Goal: Download file/media

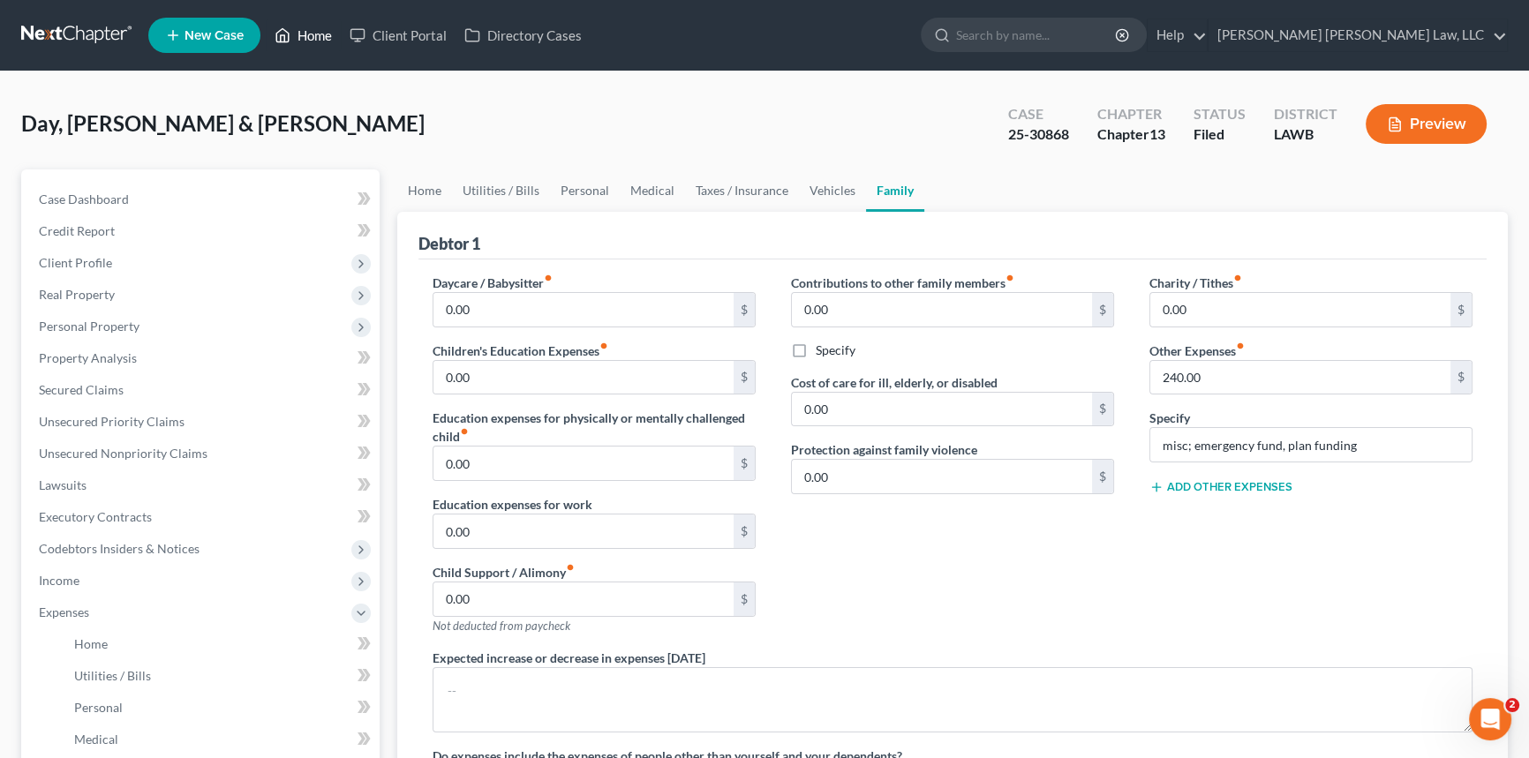
click at [314, 31] on link "Home" at bounding box center [303, 35] width 75 height 32
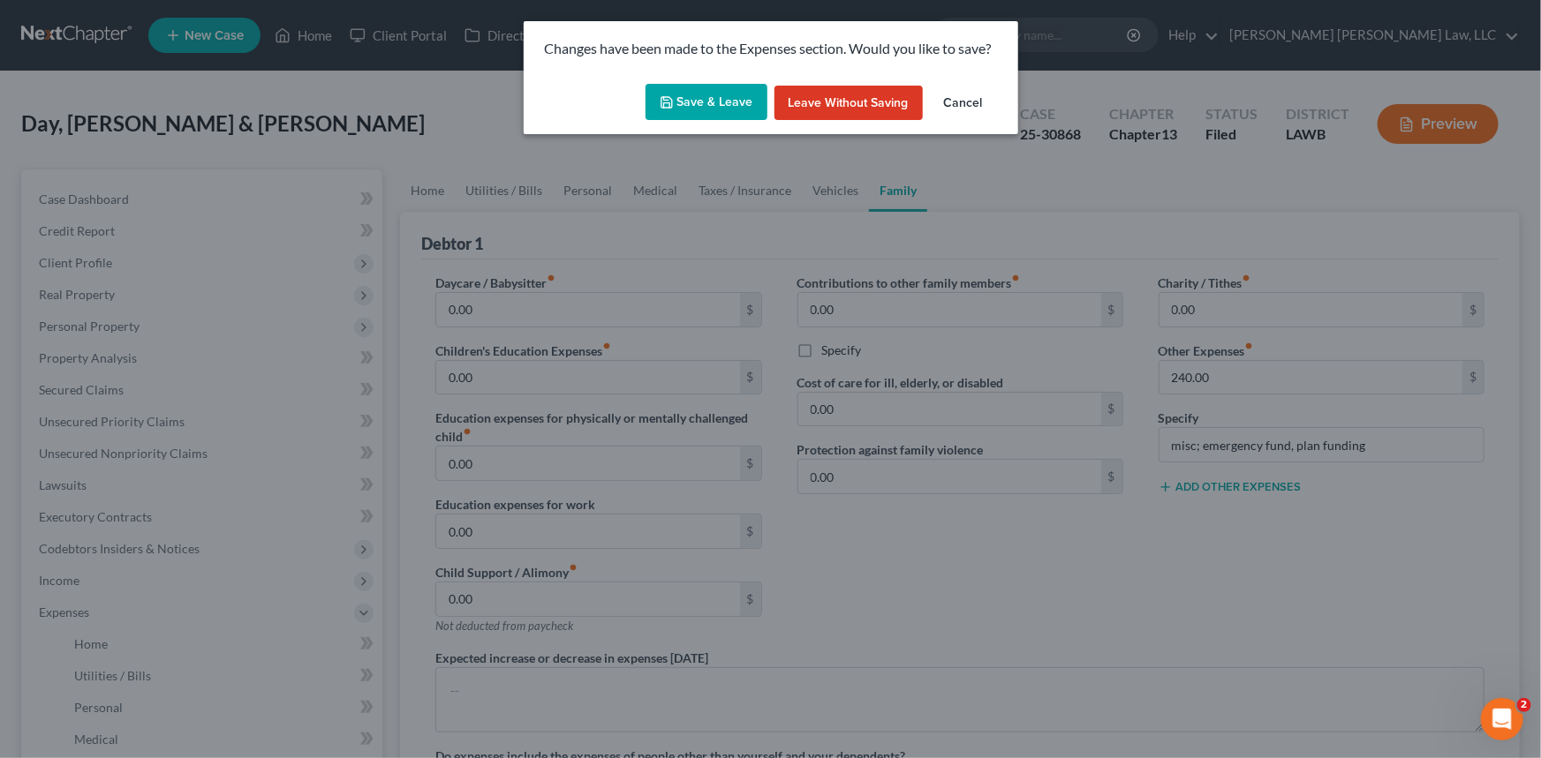
click at [721, 96] on button "Save & Leave" at bounding box center [706, 102] width 122 height 37
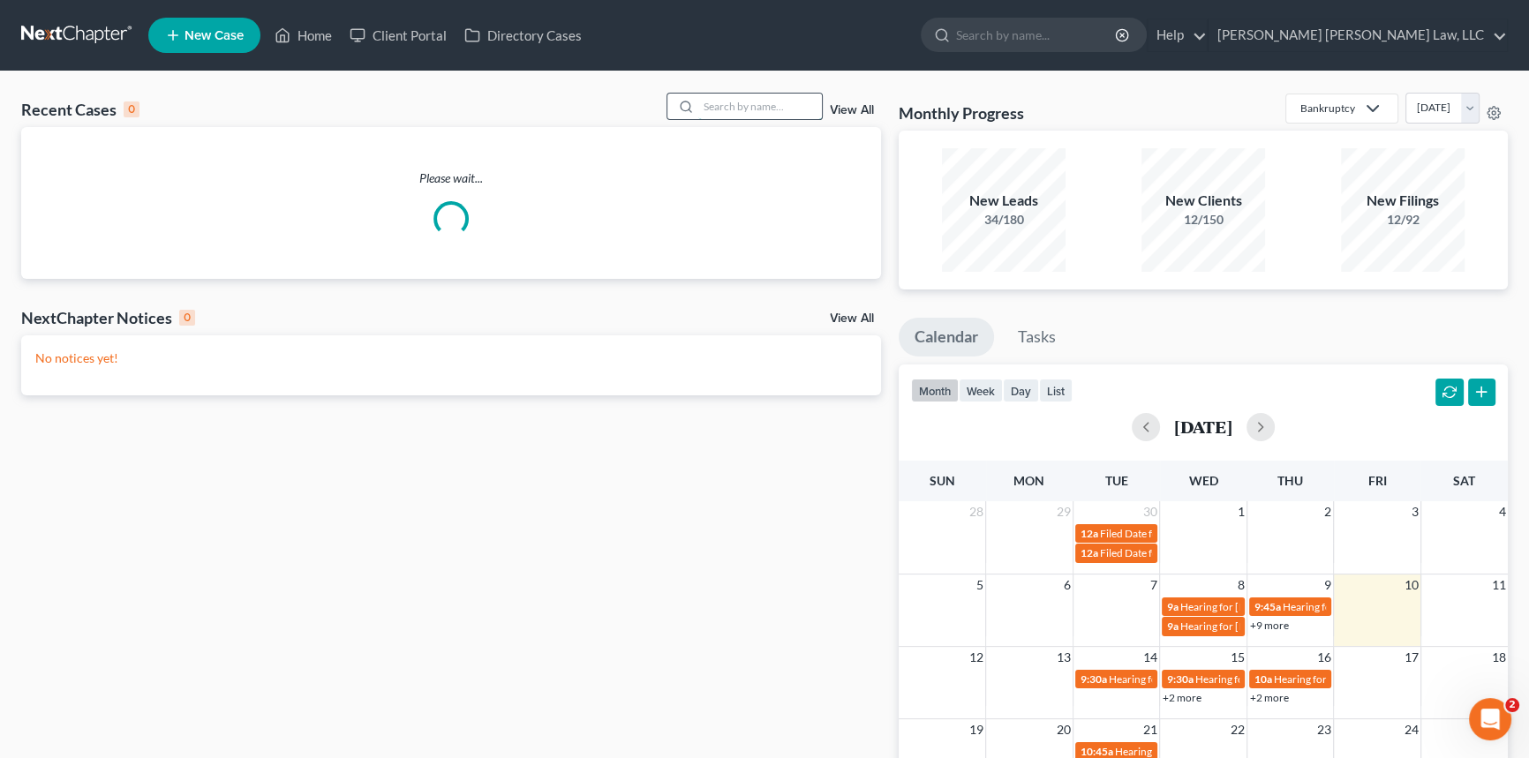
click at [736, 108] on input "search" at bounding box center [760, 107] width 124 height 26
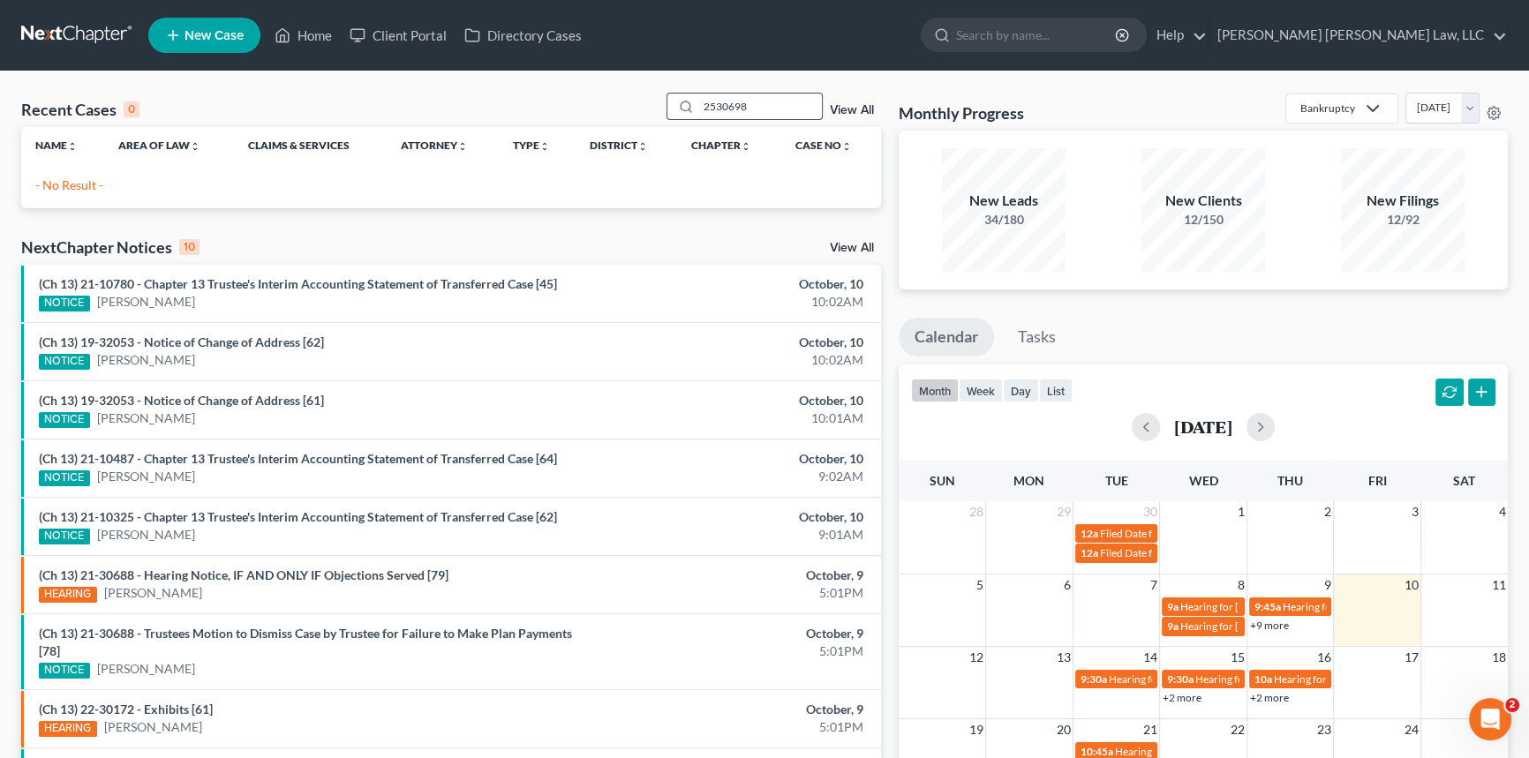
click at [712, 108] on input "2530698" at bounding box center [760, 107] width 124 height 26
type input "25-30698"
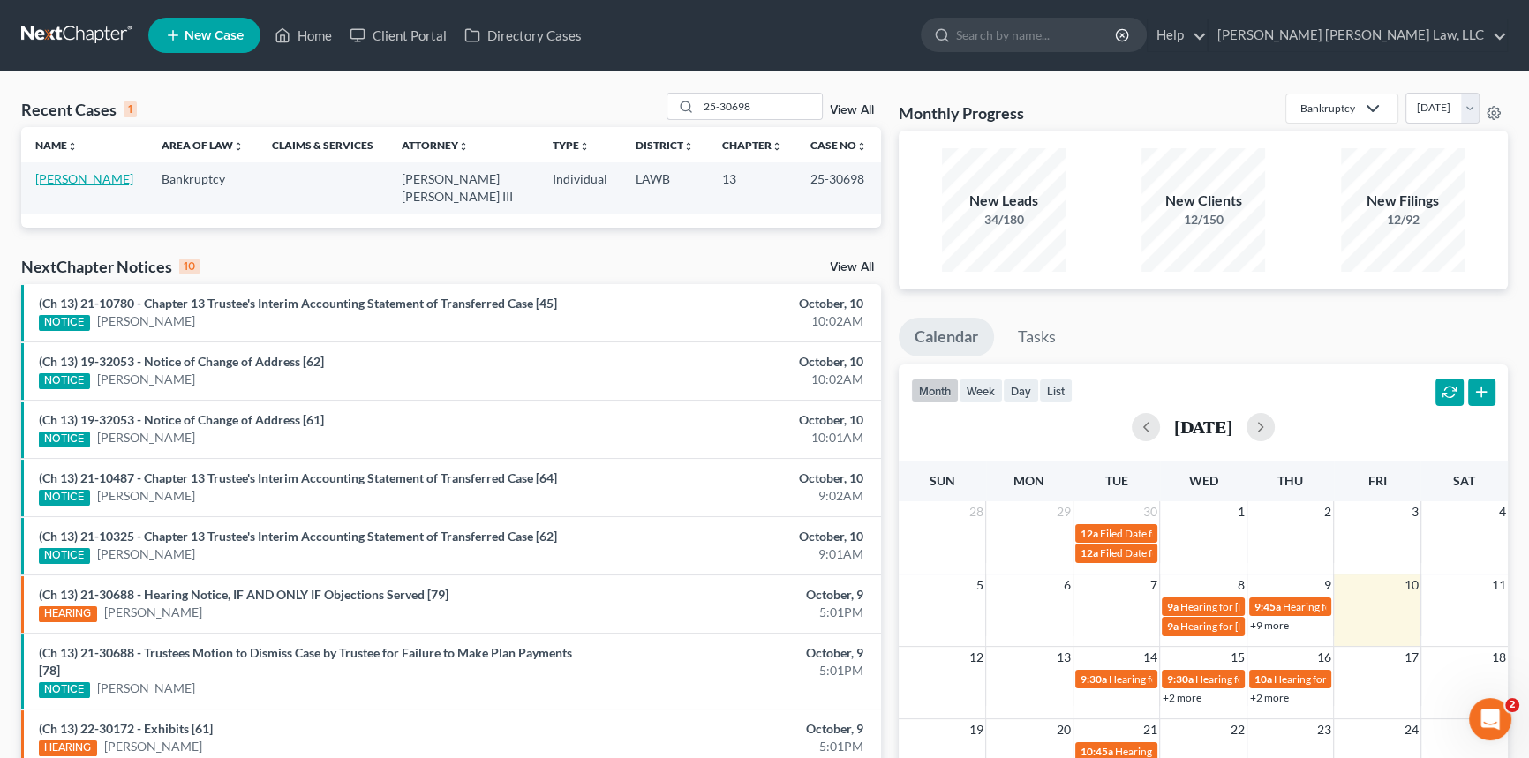
click at [90, 177] on link "[PERSON_NAME]" at bounding box center [84, 178] width 98 height 15
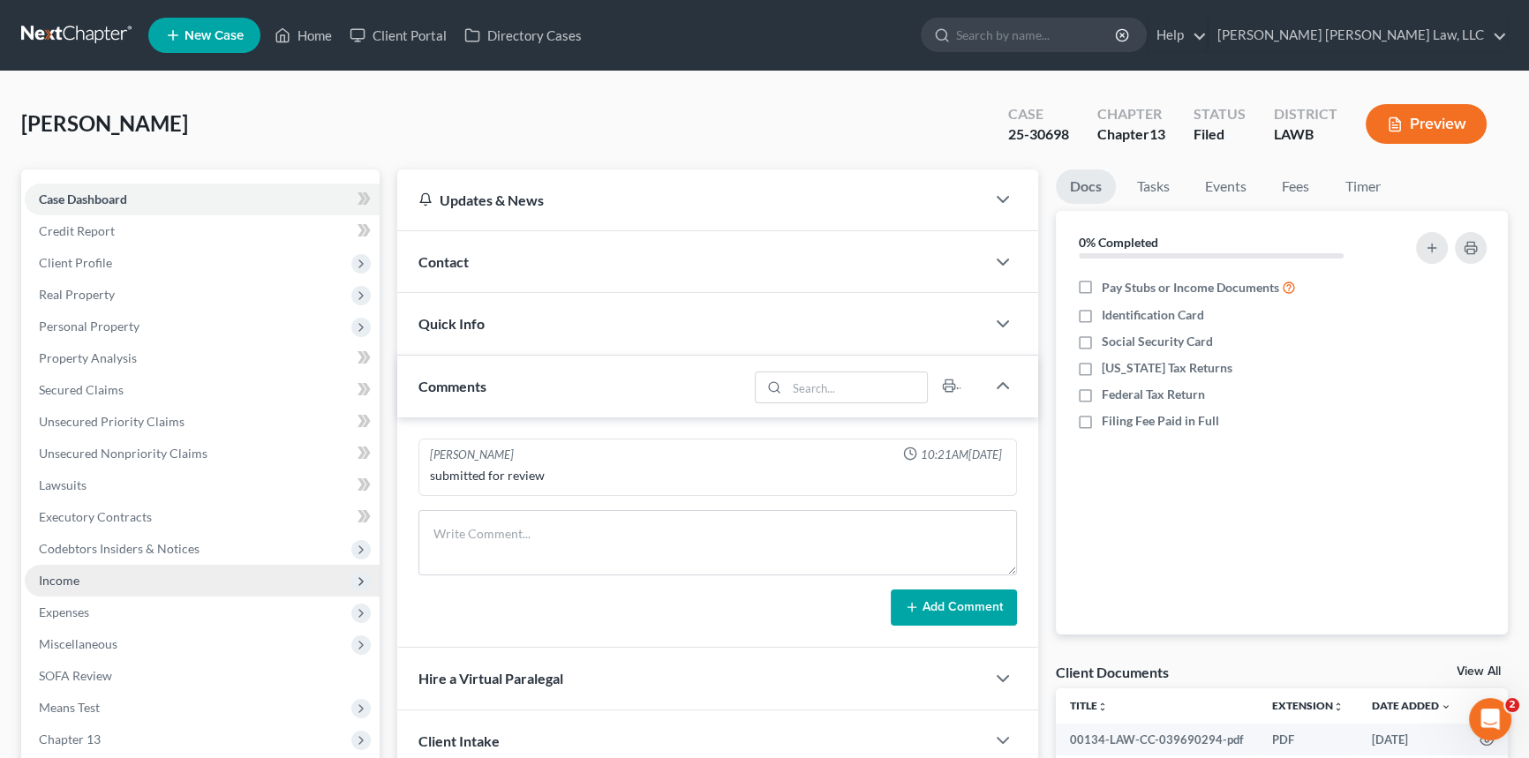
click at [124, 579] on span "Income" at bounding box center [202, 581] width 355 height 32
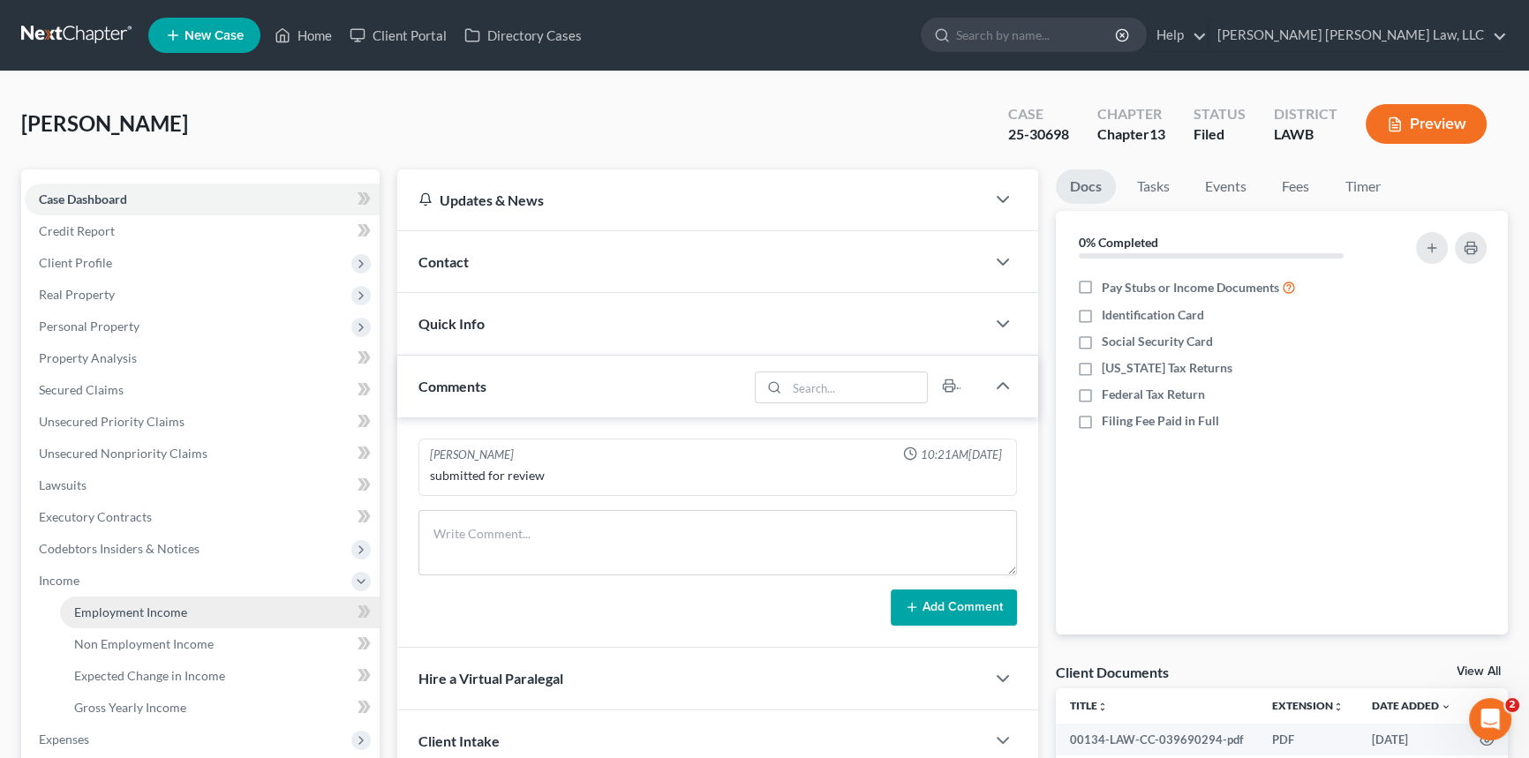
click at [164, 612] on span "Employment Income" at bounding box center [130, 612] width 113 height 15
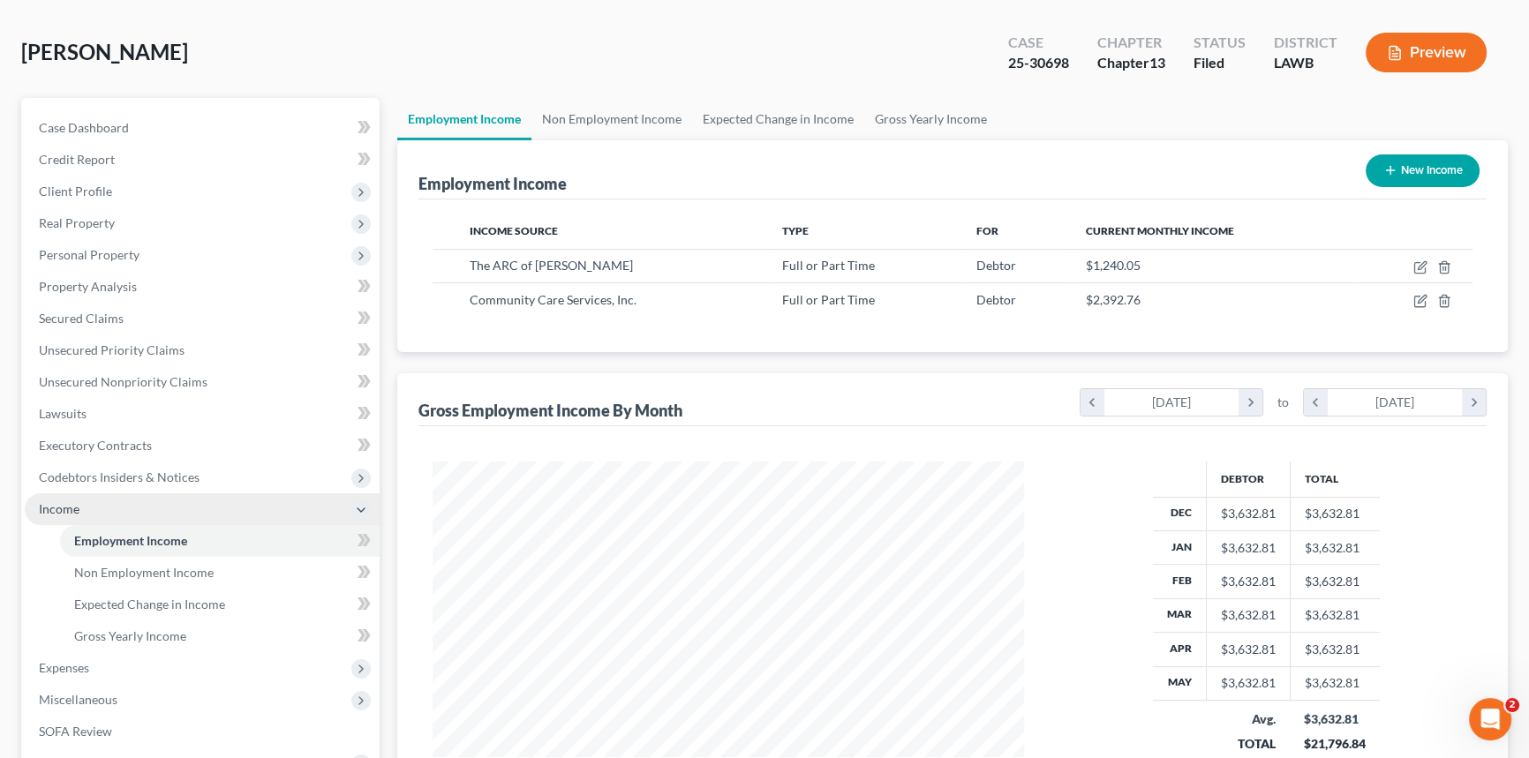
scroll to position [320, 0]
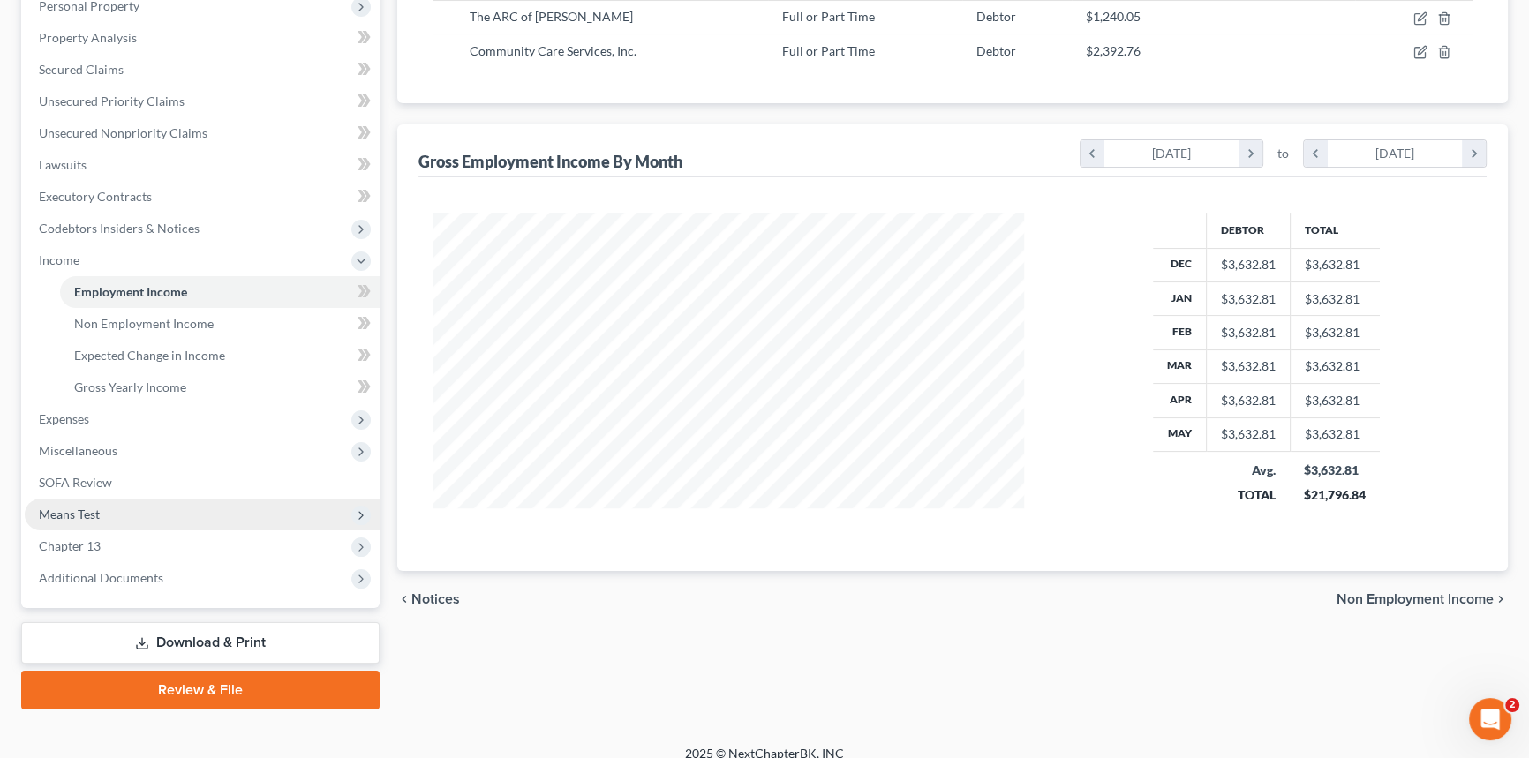
click at [145, 514] on span "Means Test" at bounding box center [202, 515] width 355 height 32
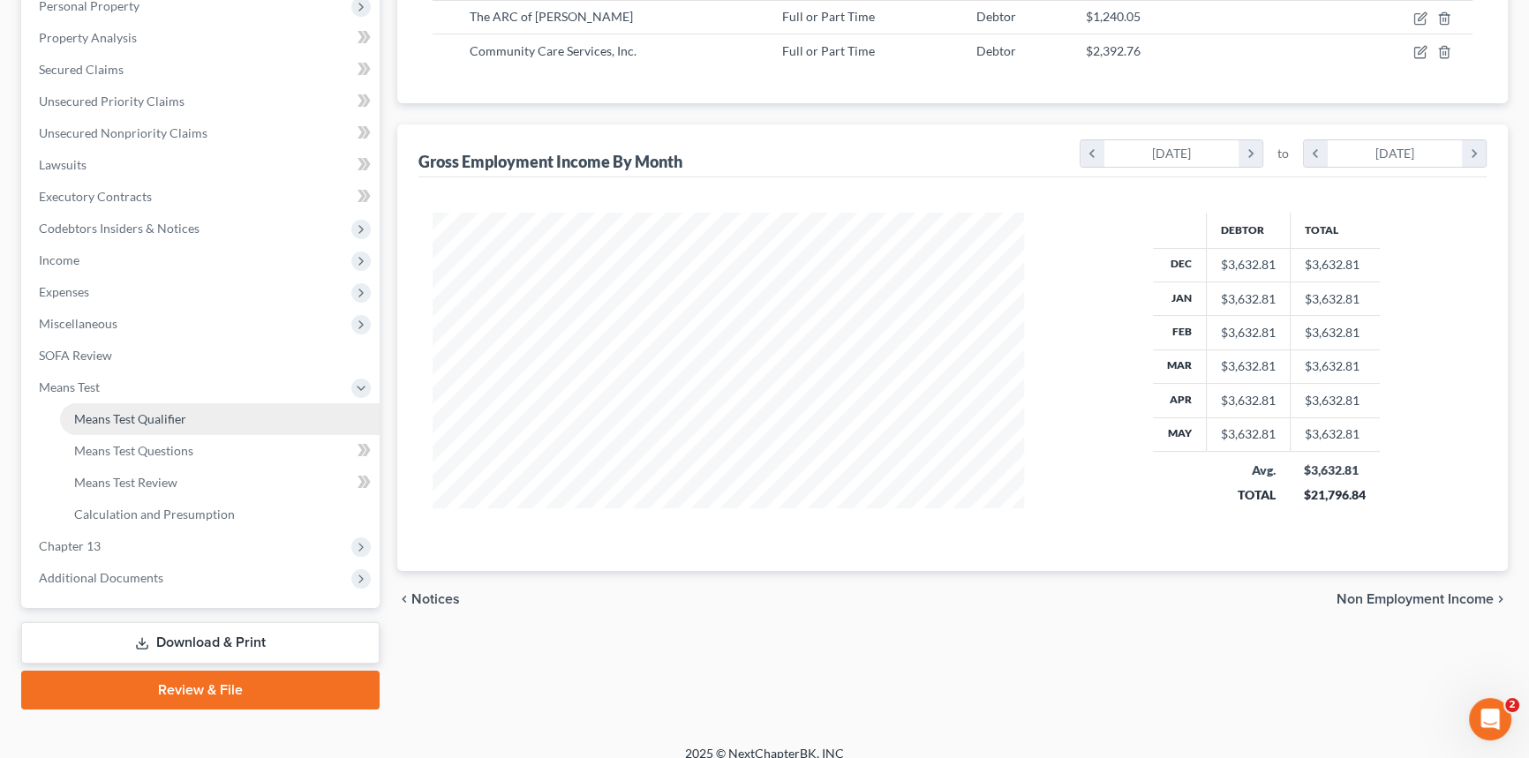
click at [177, 423] on span "Means Test Qualifier" at bounding box center [130, 418] width 112 height 15
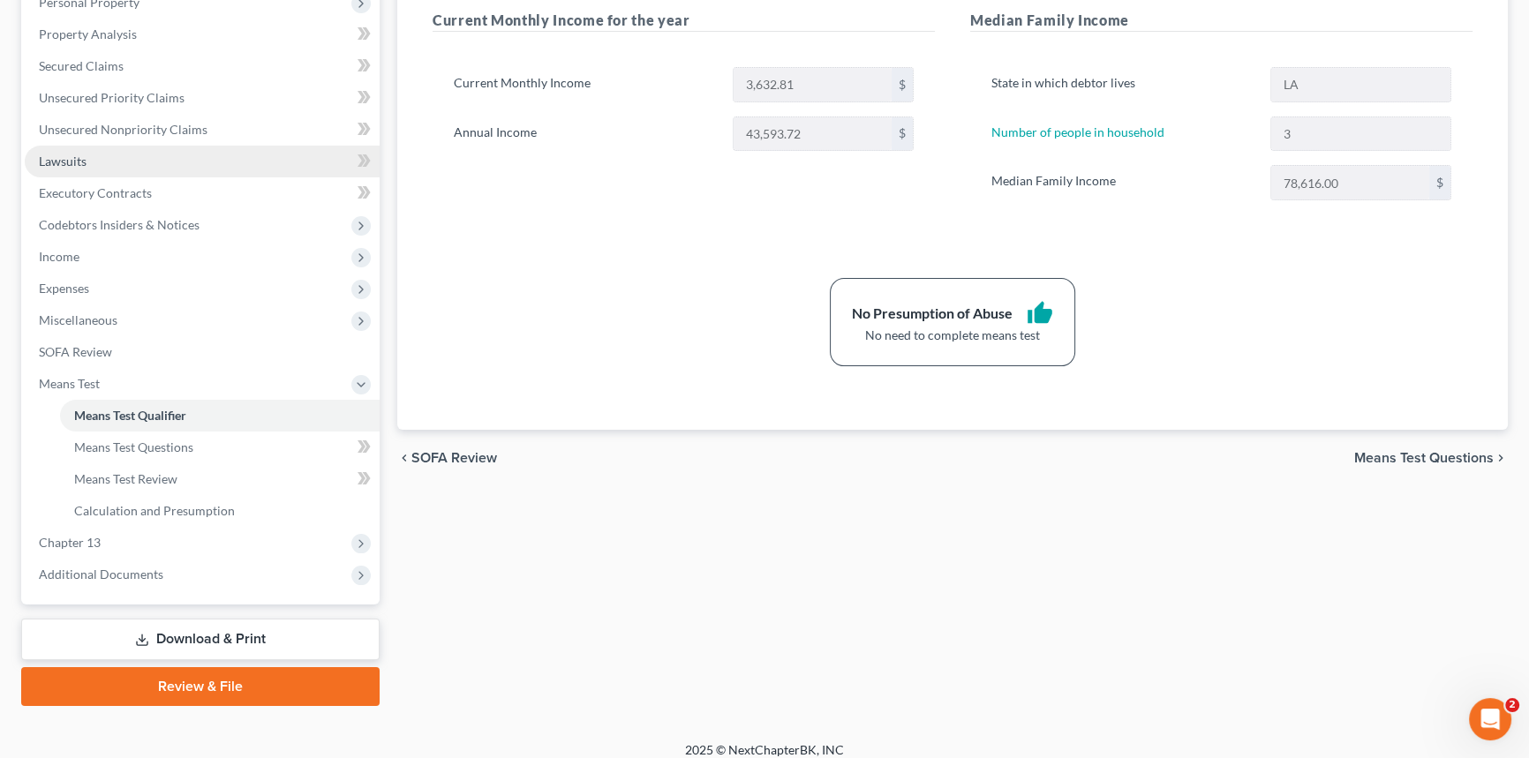
scroll to position [336, 0]
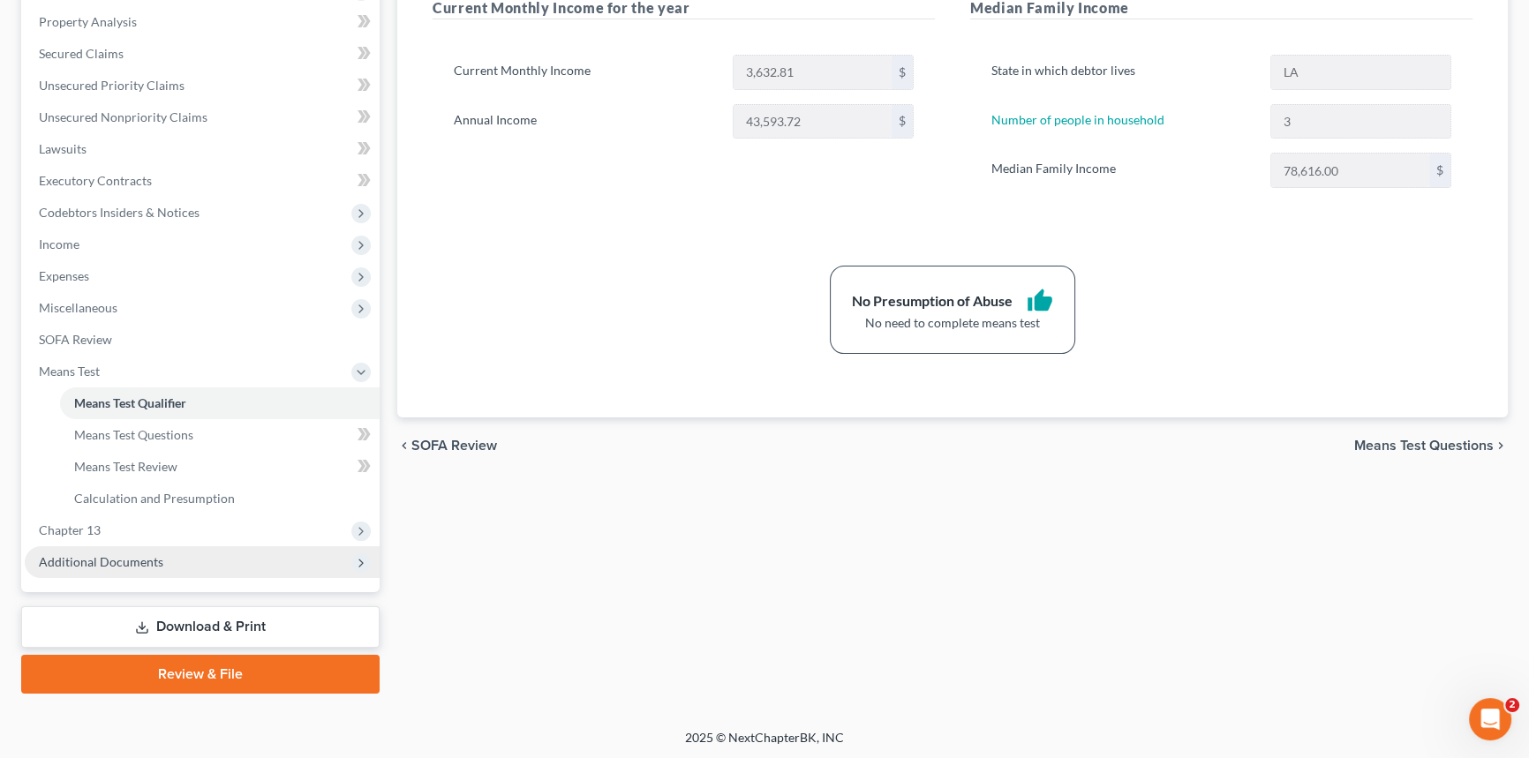
drag, startPoint x: 295, startPoint y: 615, endPoint x: 300, endPoint y: 575, distance: 41.0
click at [295, 615] on link "Download & Print" at bounding box center [200, 627] width 358 height 41
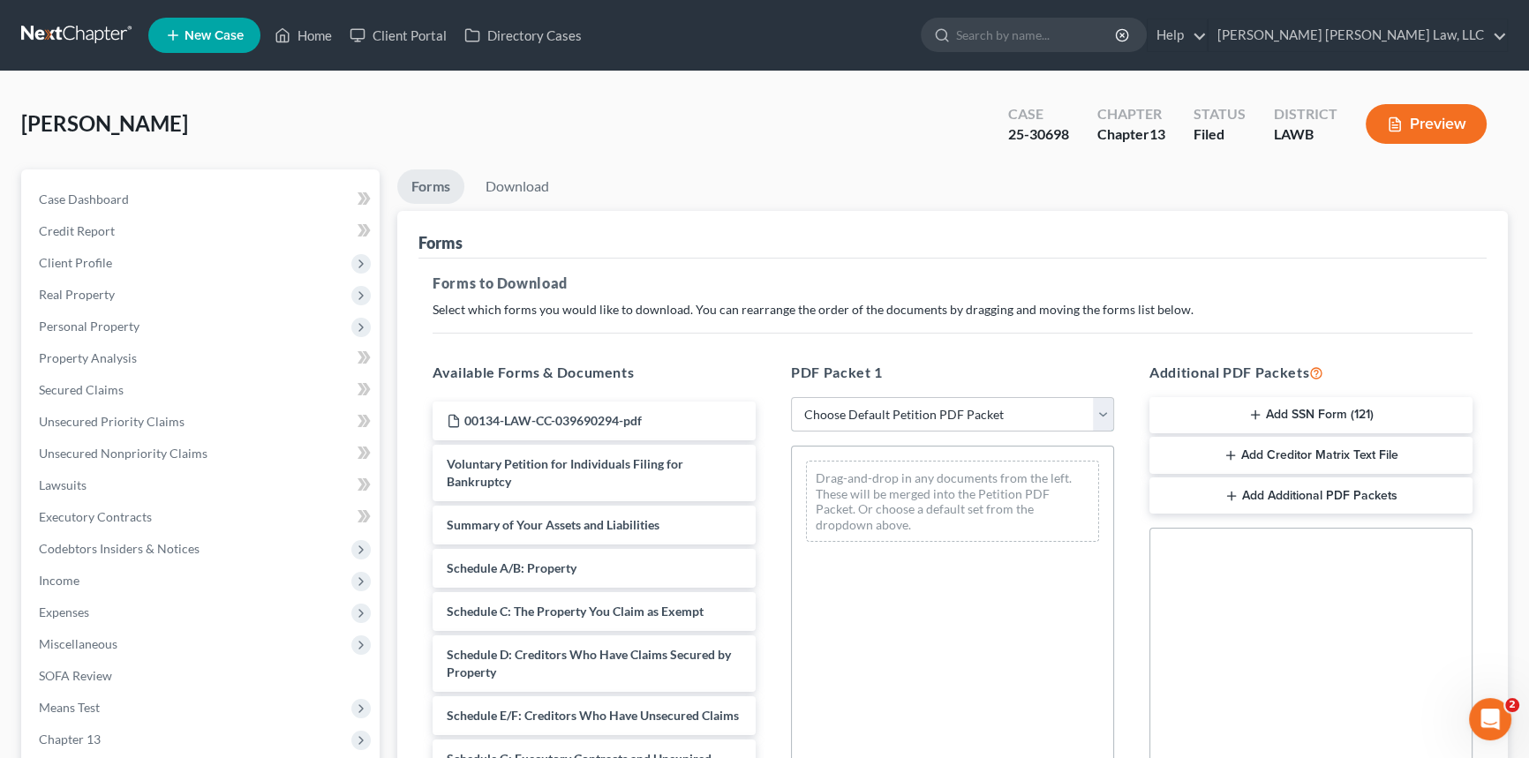
click at [961, 415] on select "Choose Default Petition PDF Packet Complete Bankruptcy Petition (all forms and …" at bounding box center [952, 414] width 323 height 35
select select "2"
click at [791, 397] on select "Choose Default Petition PDF Packet Complete Bankruptcy Petition (all forms and …" at bounding box center [952, 414] width 323 height 35
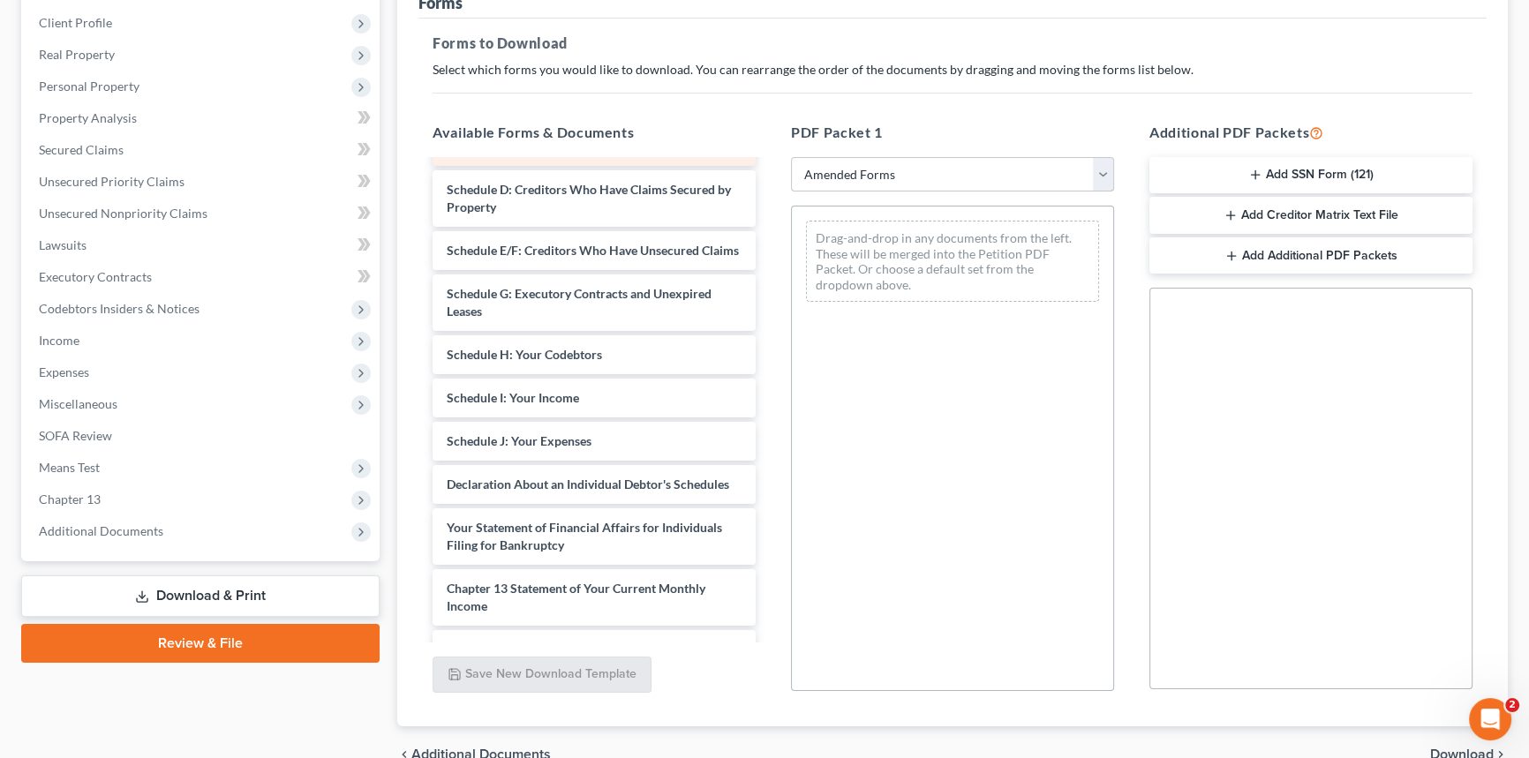
scroll to position [320, 0]
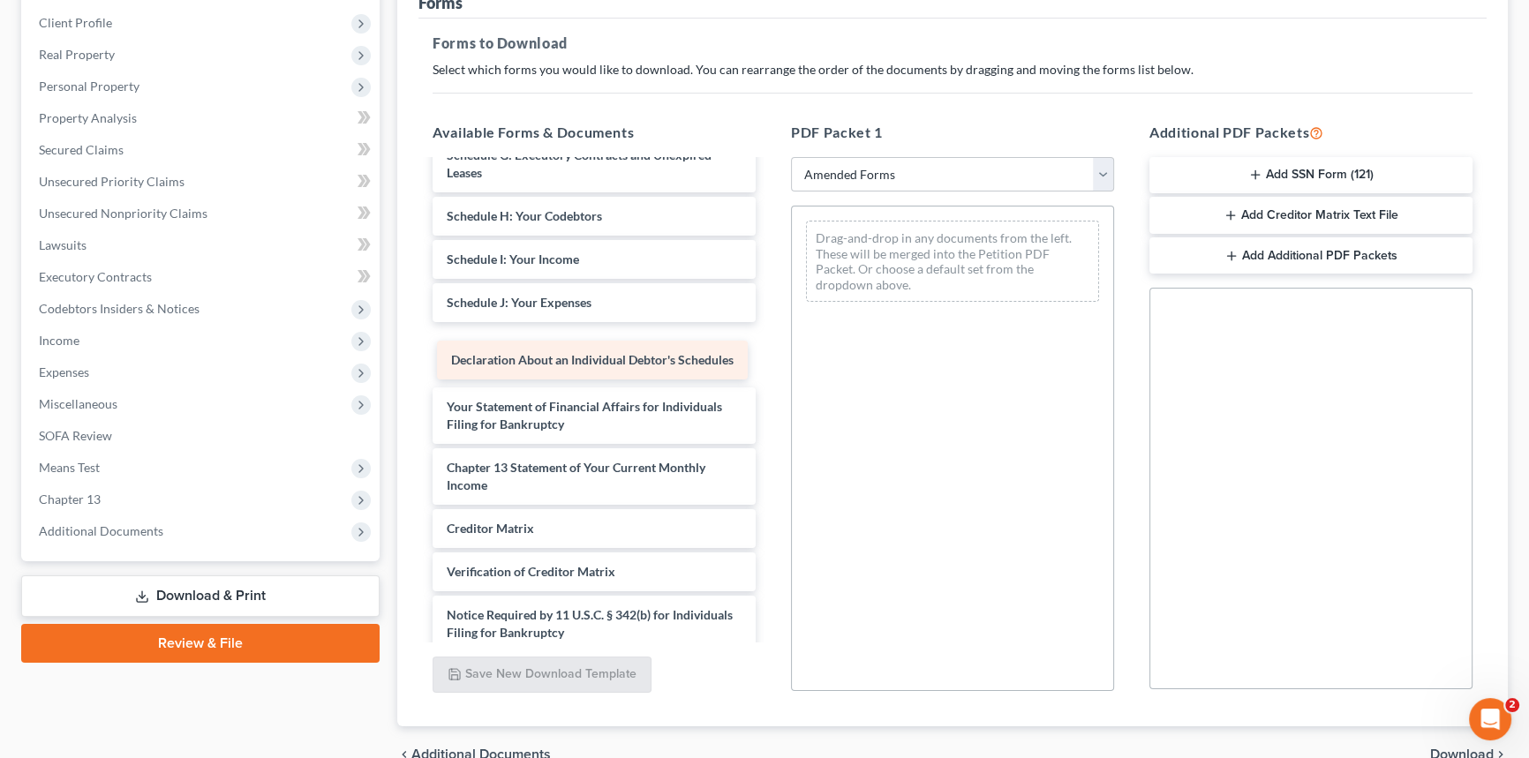
drag, startPoint x: 643, startPoint y: 366, endPoint x: 1015, endPoint y: 283, distance: 381.9
click at [770, 283] on div "Declaration About an Individual Debtor's Schedules Voluntary Petition for Indiv…" at bounding box center [593, 268] width 351 height 855
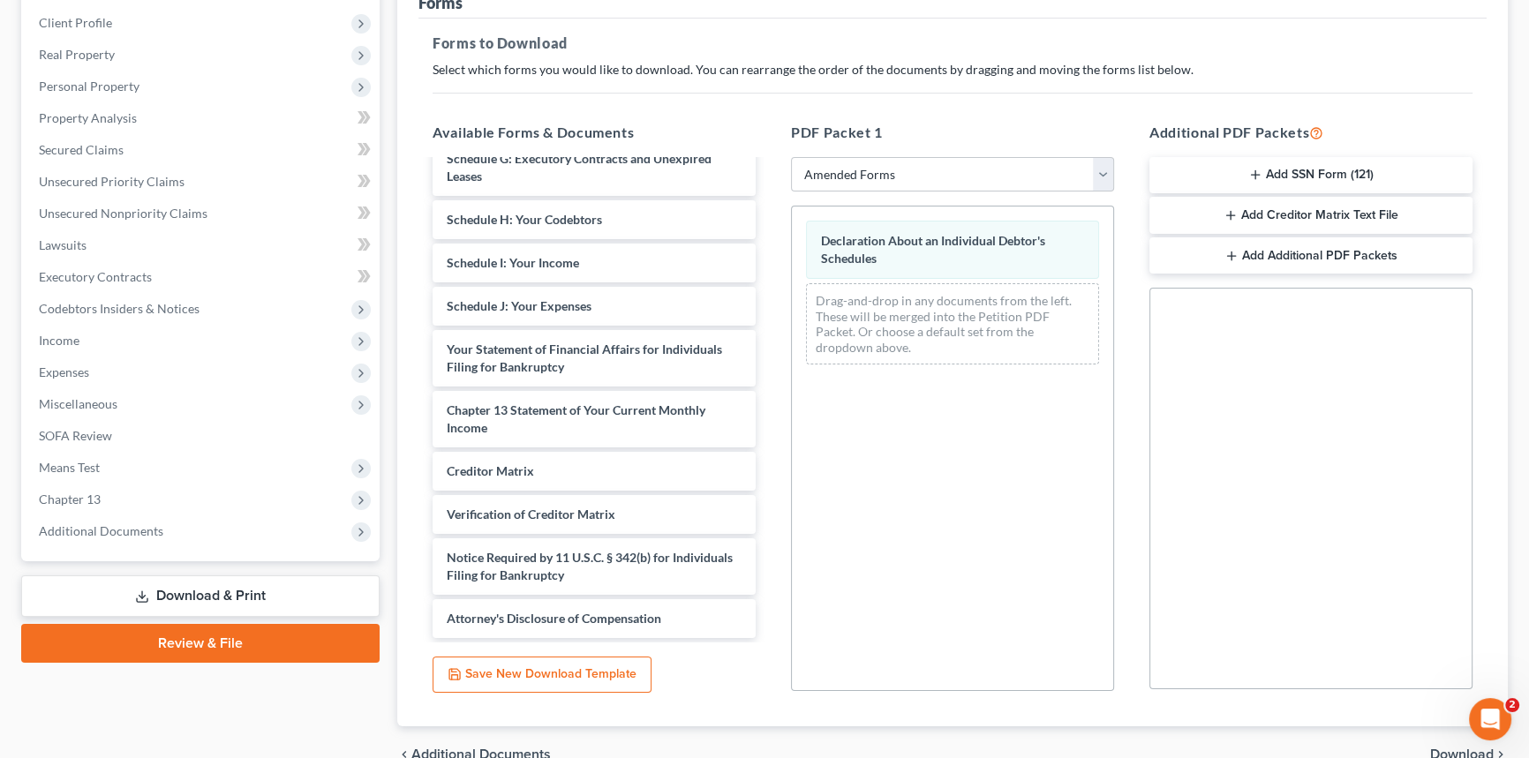
scroll to position [0, 0]
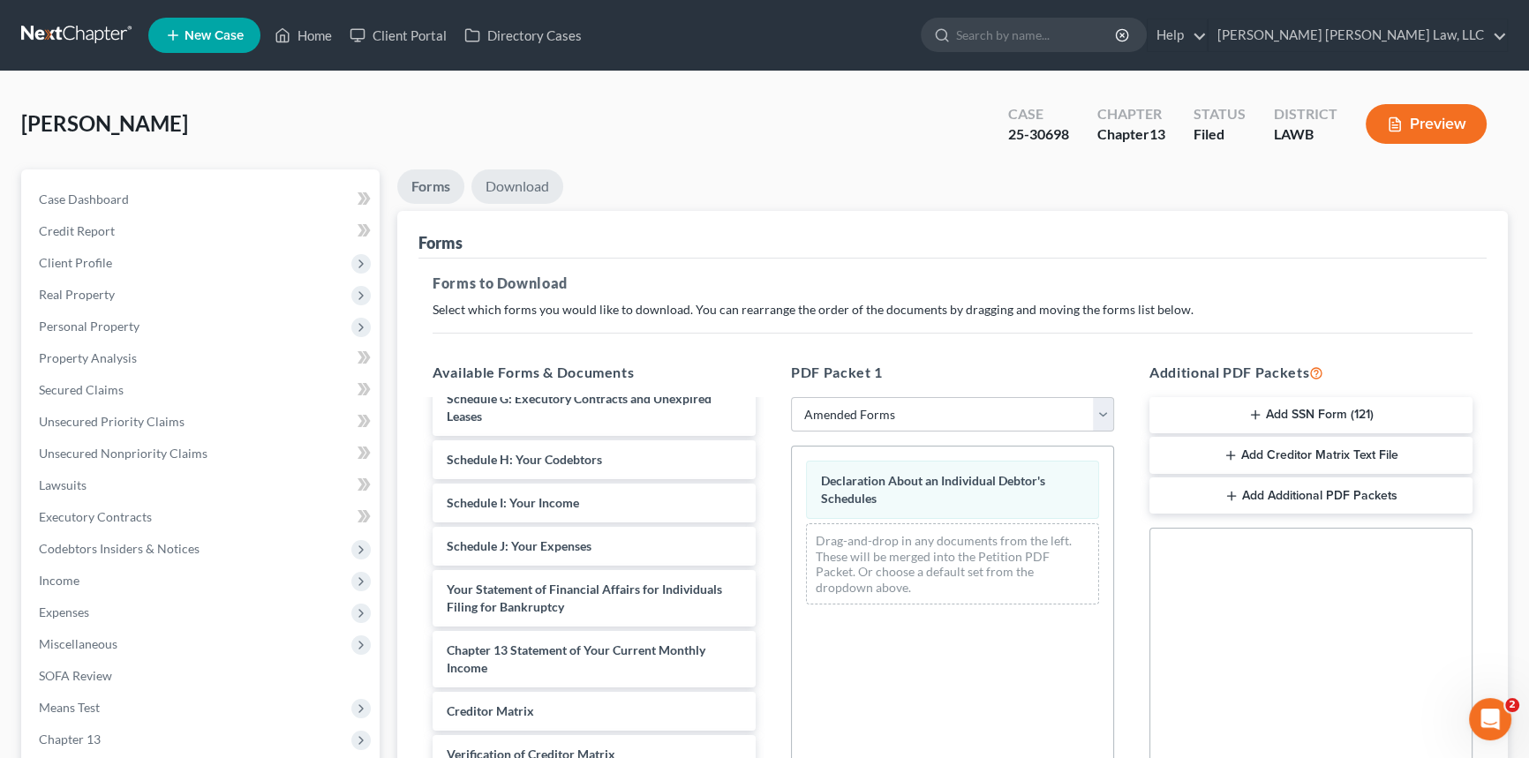
click at [531, 192] on link "Download" at bounding box center [517, 187] width 92 height 34
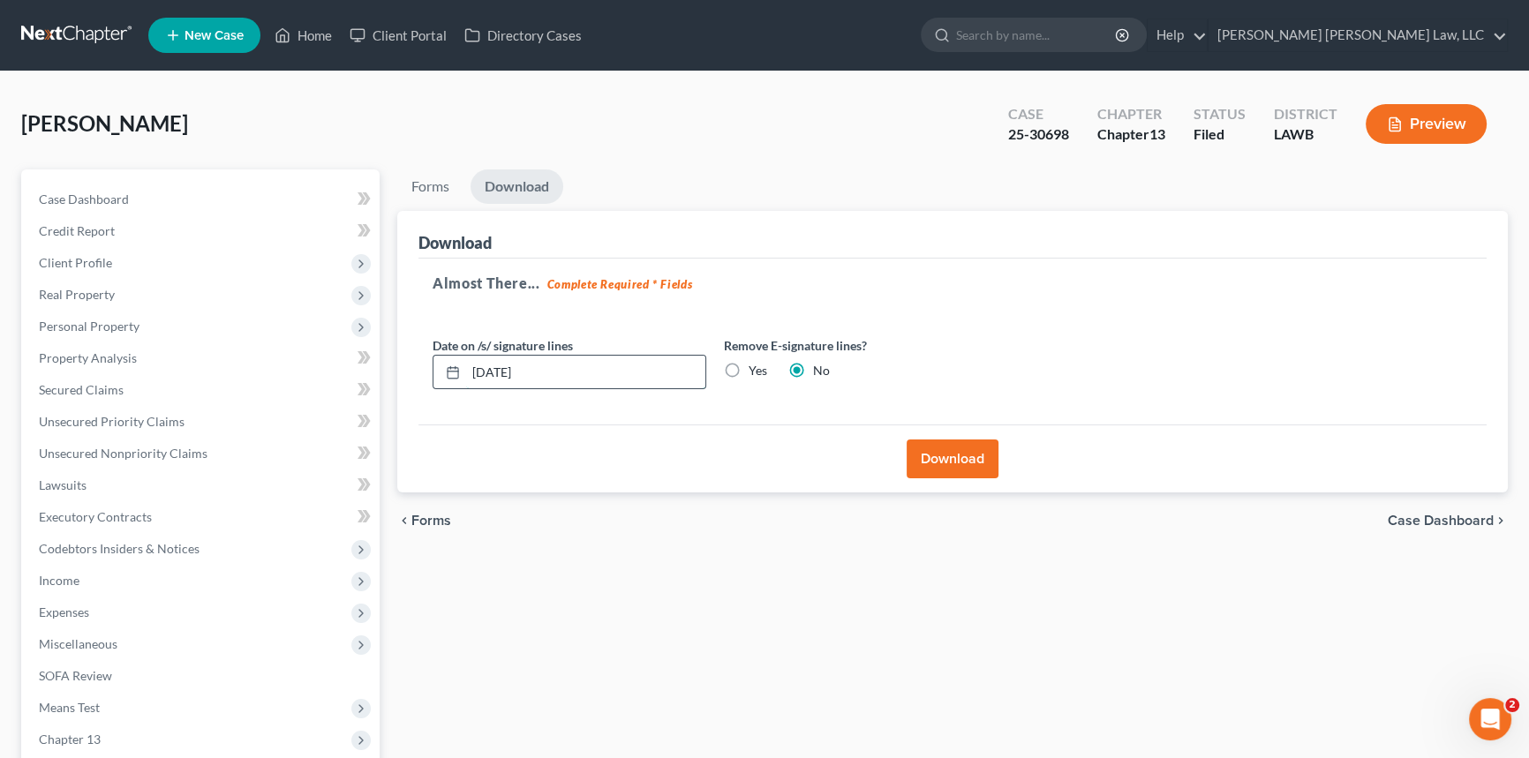
click at [590, 376] on input "[DATE]" at bounding box center [585, 373] width 239 height 34
click at [959, 460] on button "Download" at bounding box center [953, 459] width 92 height 39
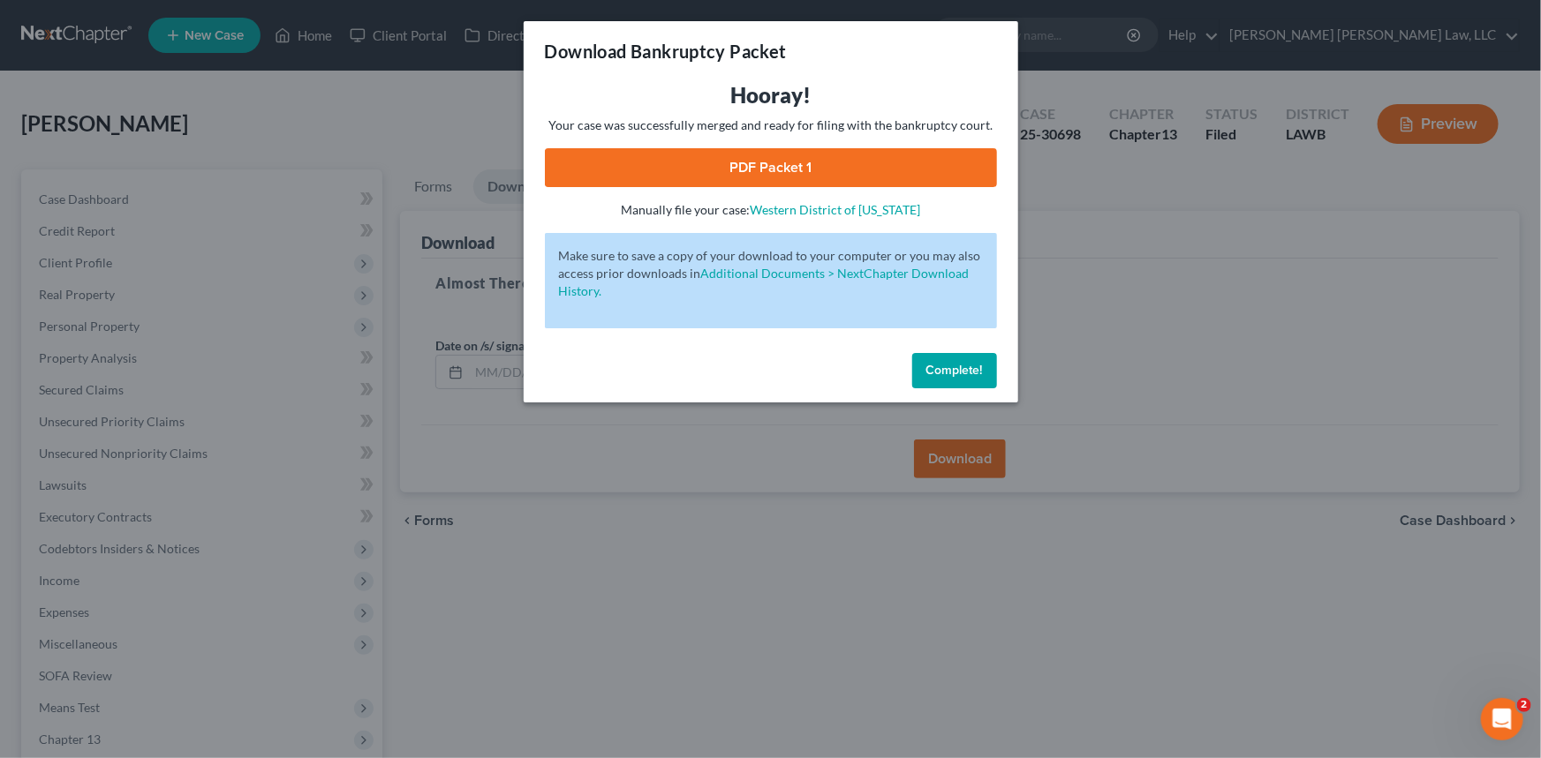
click at [911, 176] on link "PDF Packet 1" at bounding box center [771, 167] width 452 height 39
click at [341, 120] on div "Download Bankruptcy Packet Hooray! Your case was successfully merged and ready …" at bounding box center [770, 379] width 1541 height 758
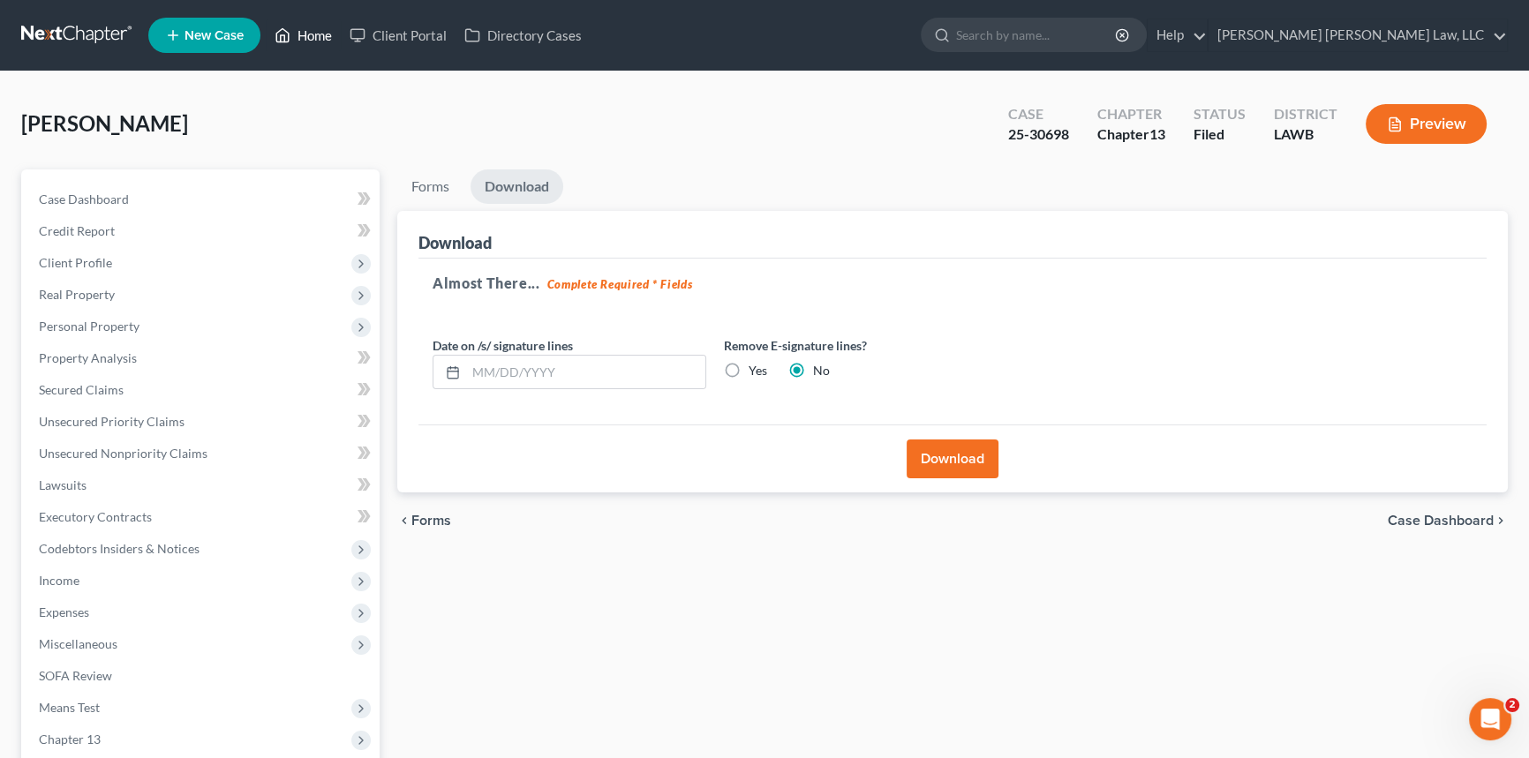
click at [305, 35] on link "Home" at bounding box center [303, 35] width 75 height 32
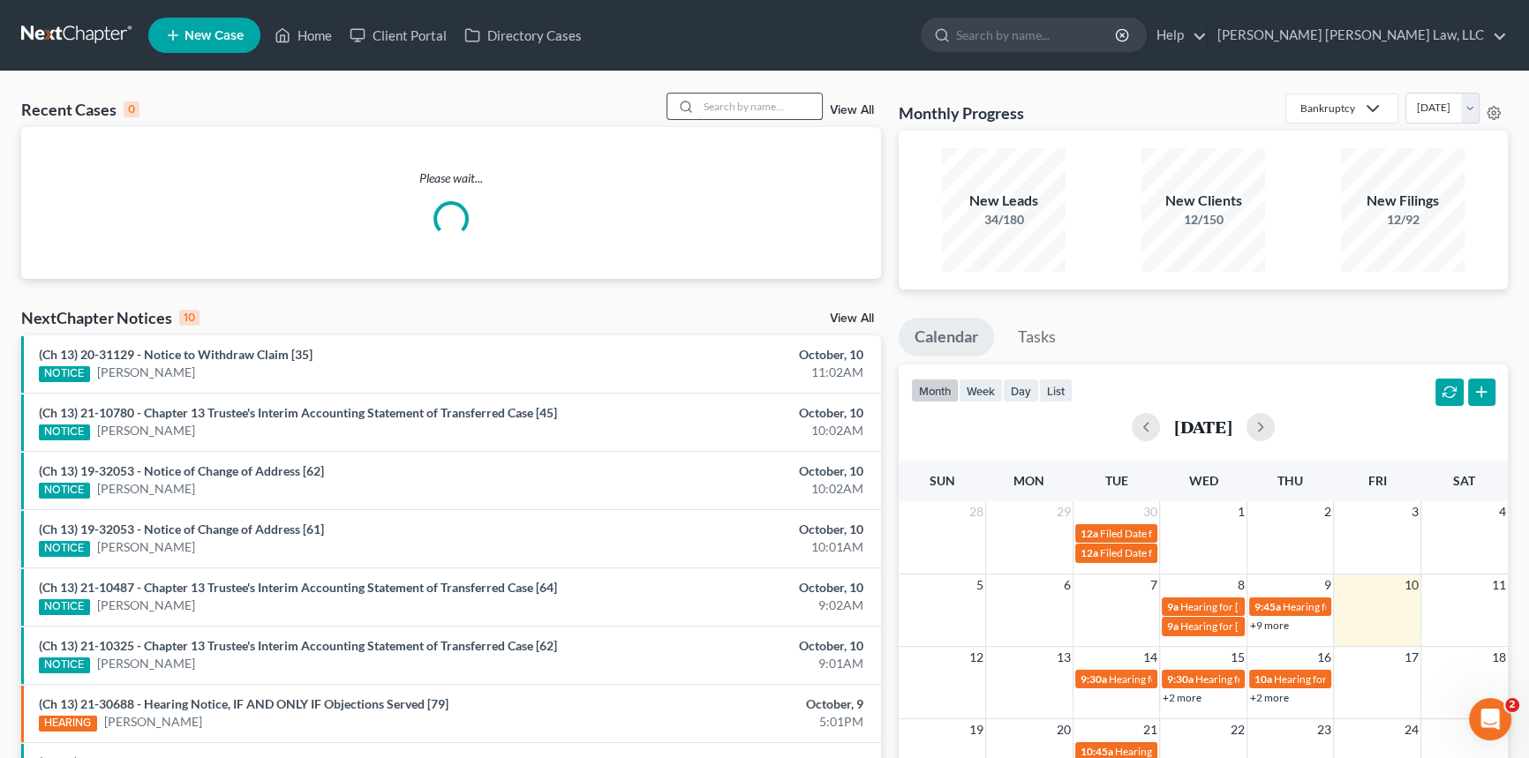
click at [712, 109] on input "search" at bounding box center [760, 107] width 124 height 26
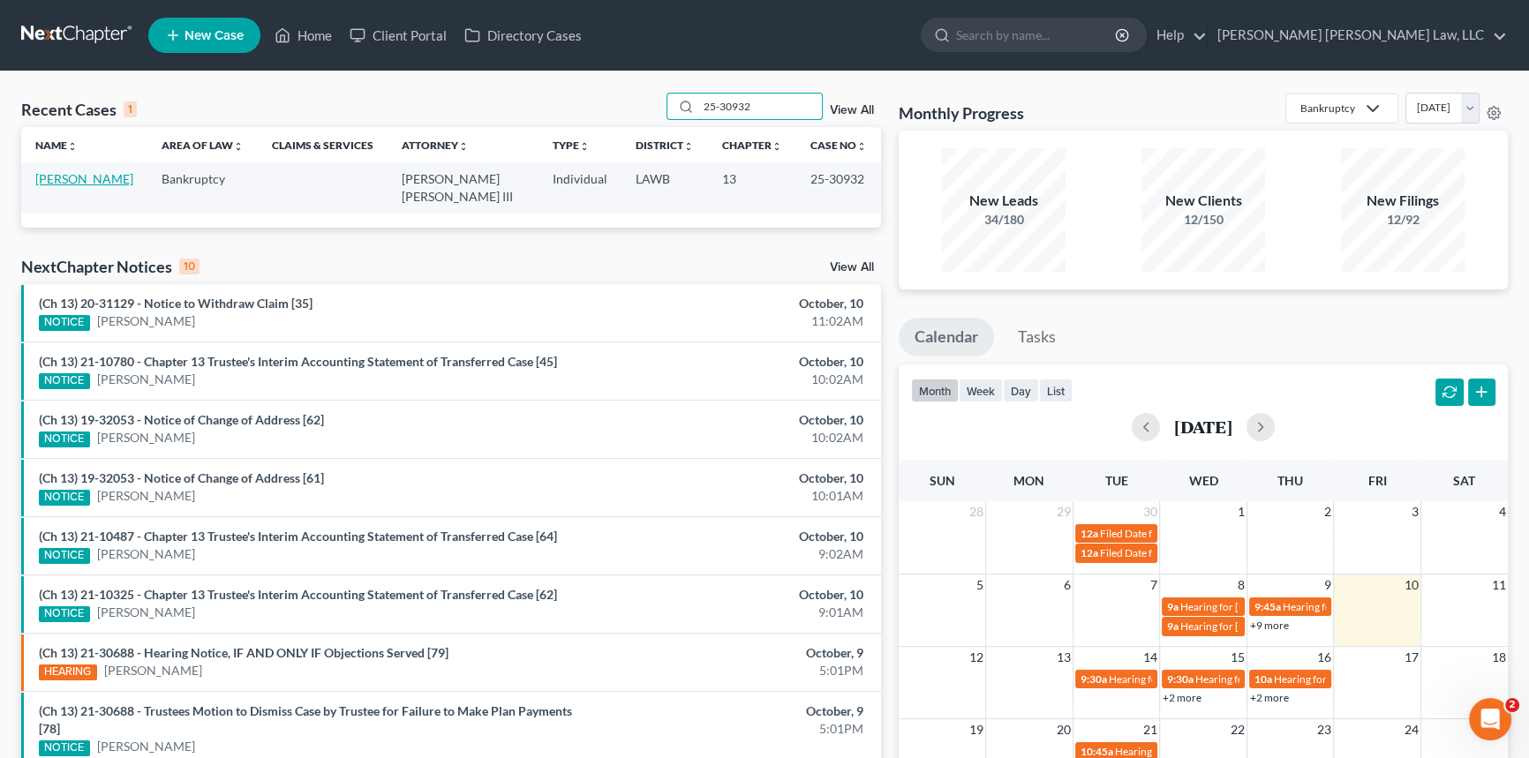
type input "25-30932"
click at [73, 180] on link "[PERSON_NAME]" at bounding box center [84, 178] width 98 height 15
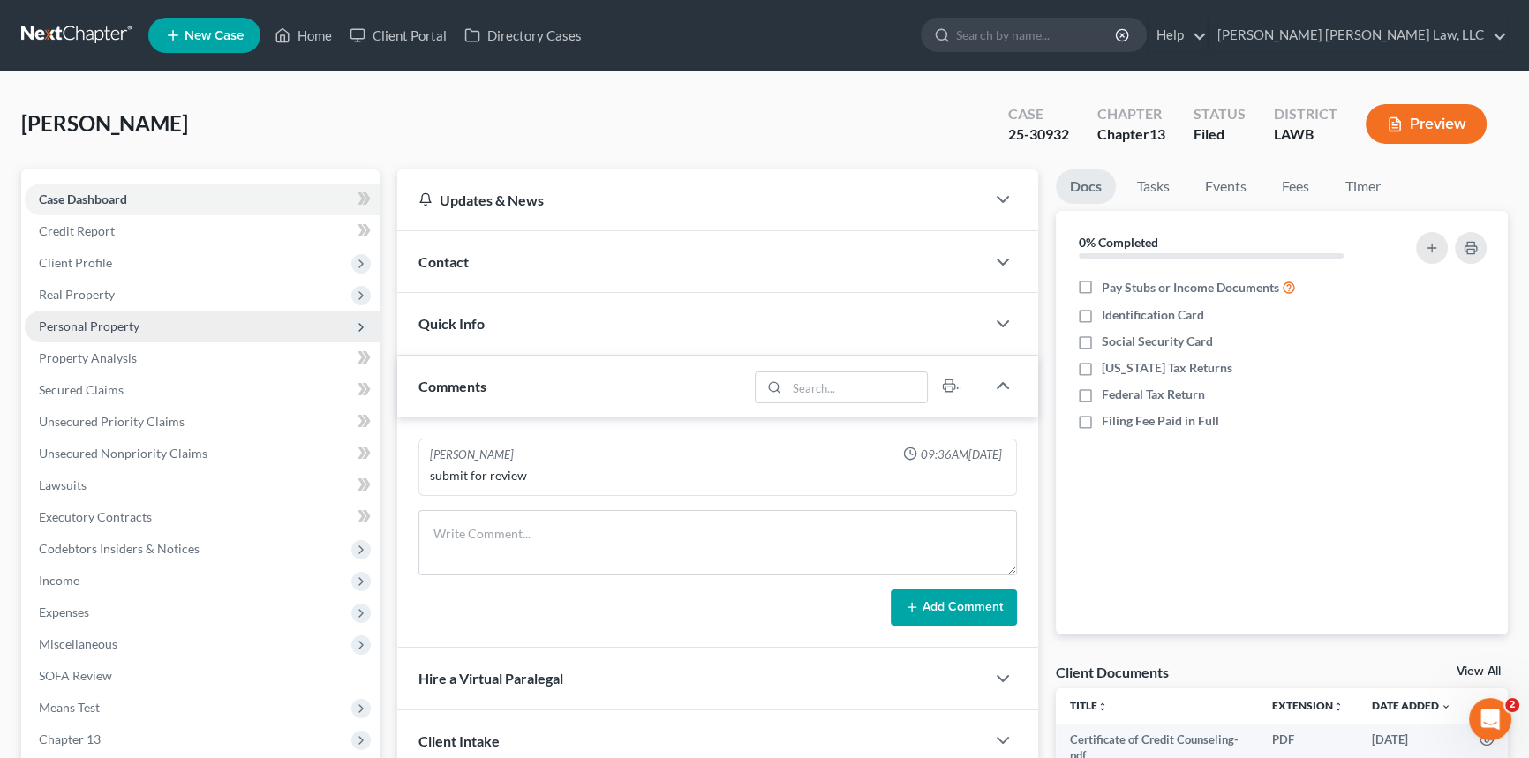
scroll to position [209, 0]
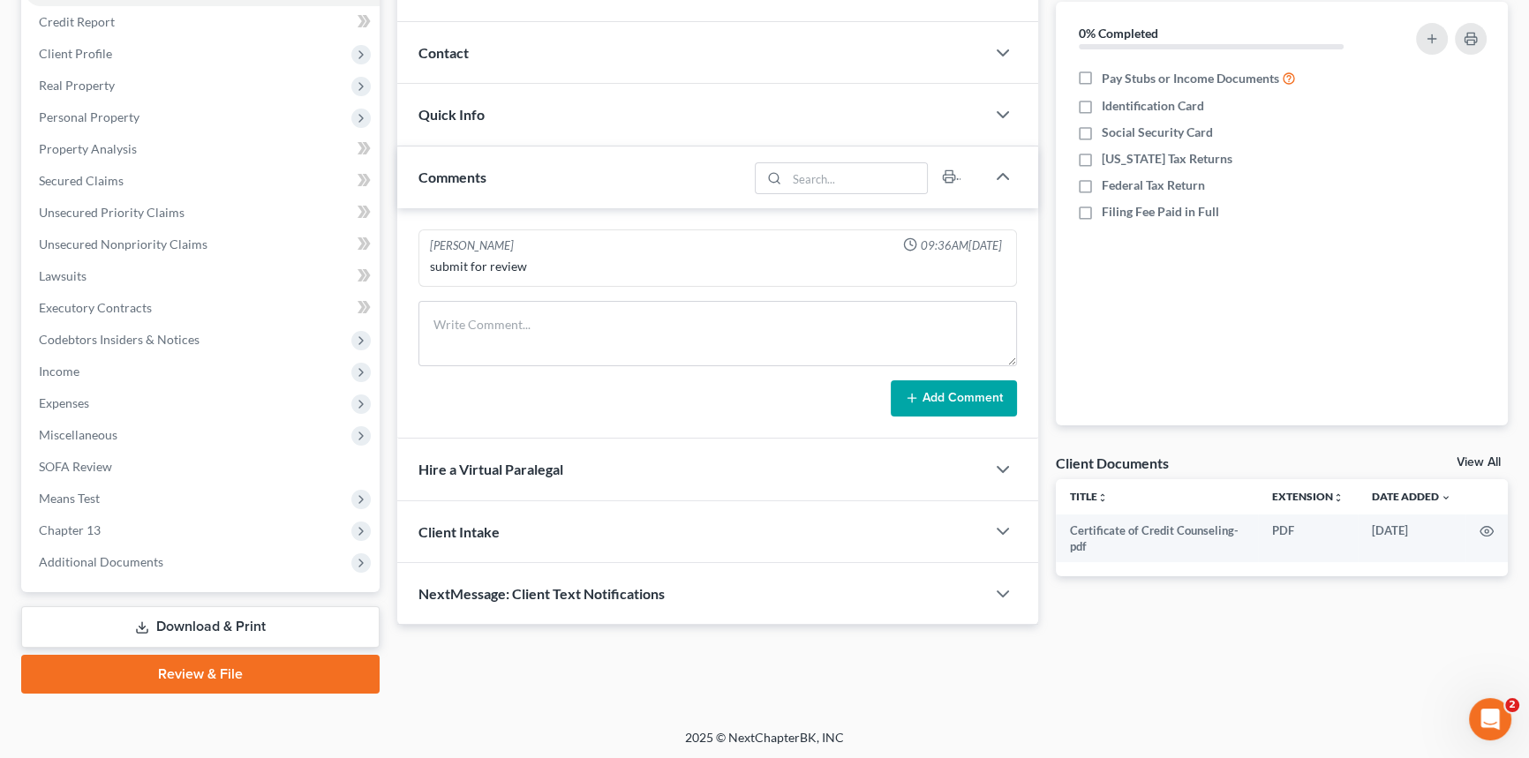
click at [323, 627] on link "Download & Print" at bounding box center [200, 627] width 358 height 41
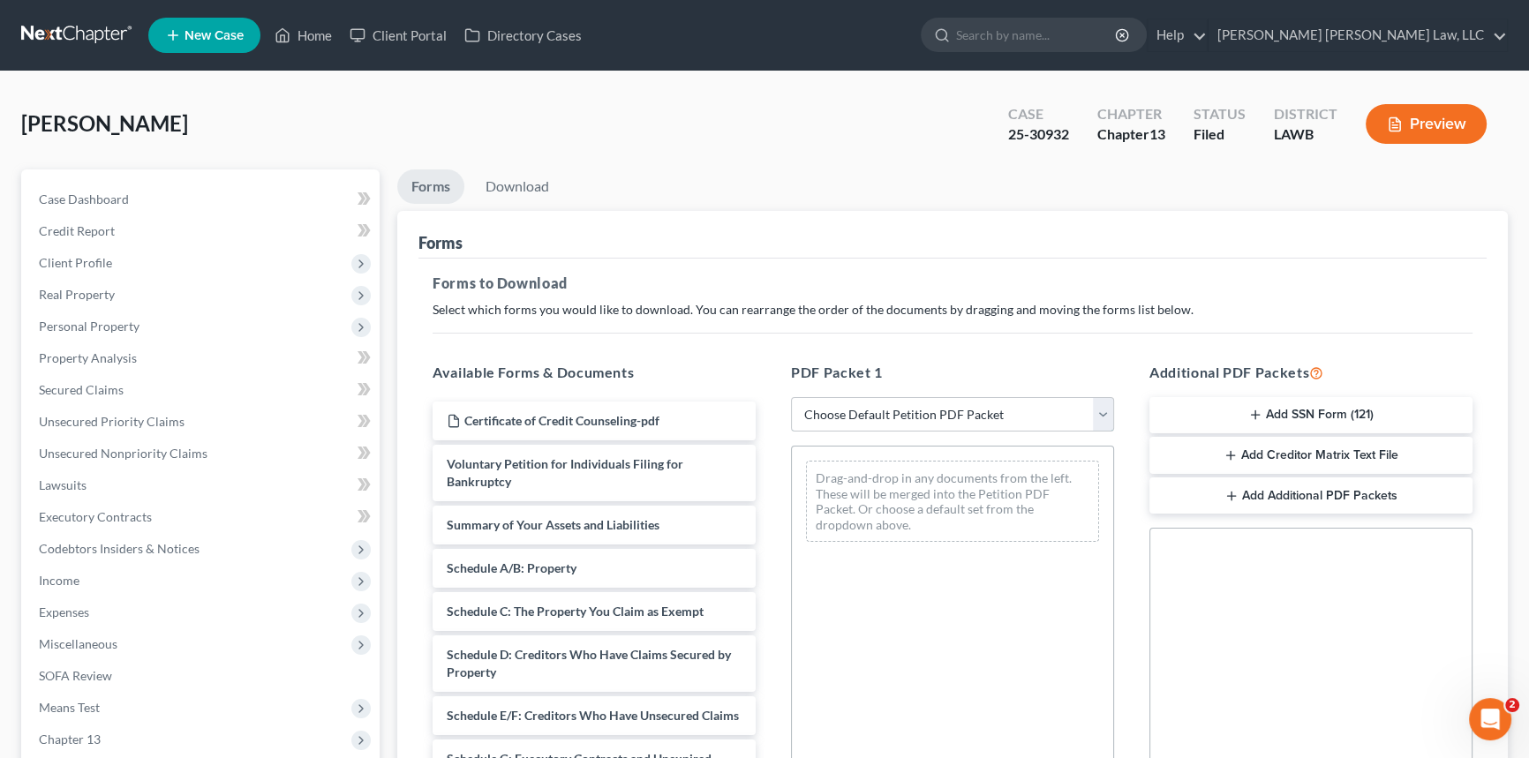
click at [877, 410] on select "Choose Default Petition PDF Packet Complete Bankruptcy Petition (all forms and …" at bounding box center [952, 414] width 323 height 35
select select "2"
click at [791, 397] on select "Choose Default Petition PDF Packet Complete Bankruptcy Petition (all forms and …" at bounding box center [952, 414] width 323 height 35
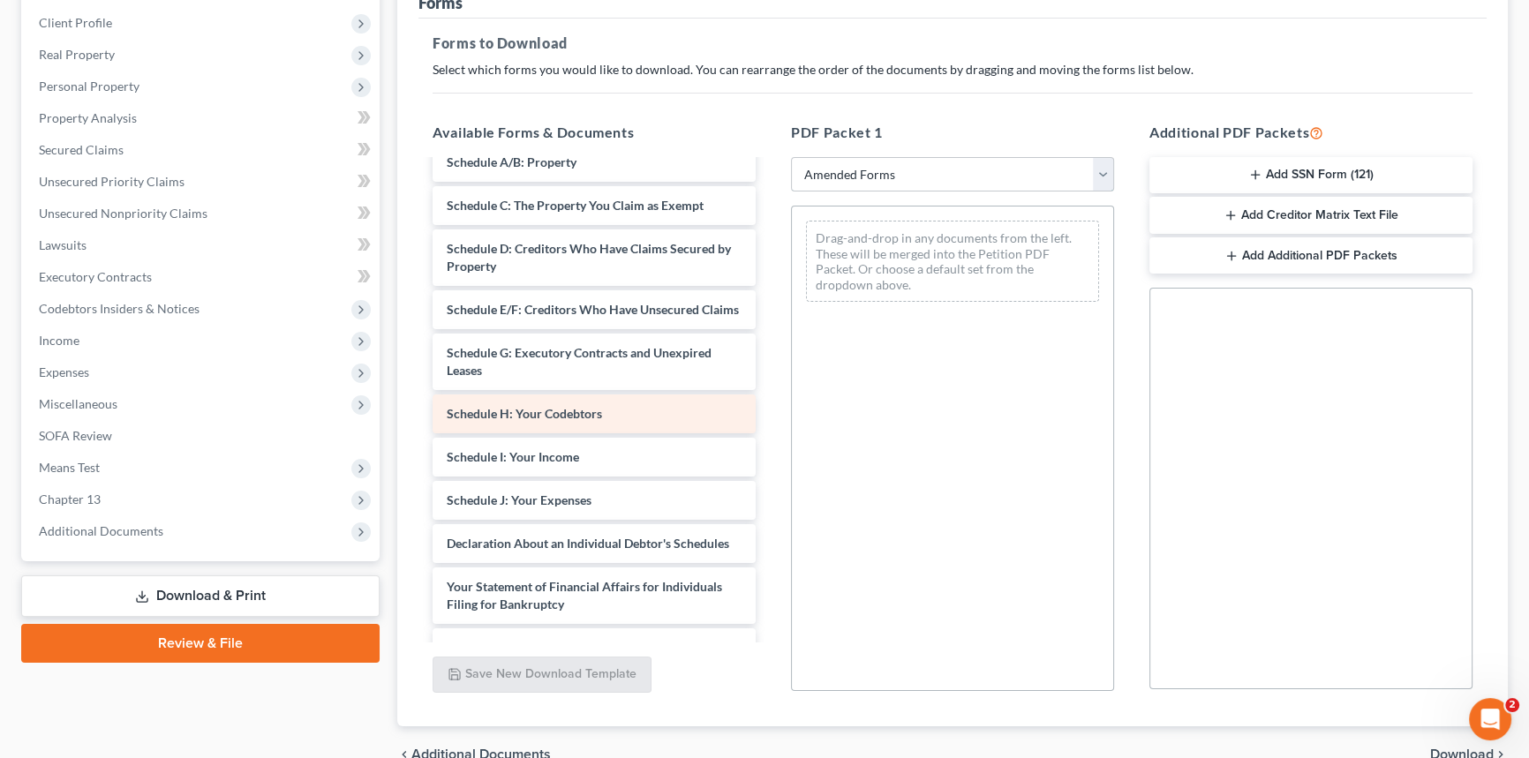
scroll to position [240, 0]
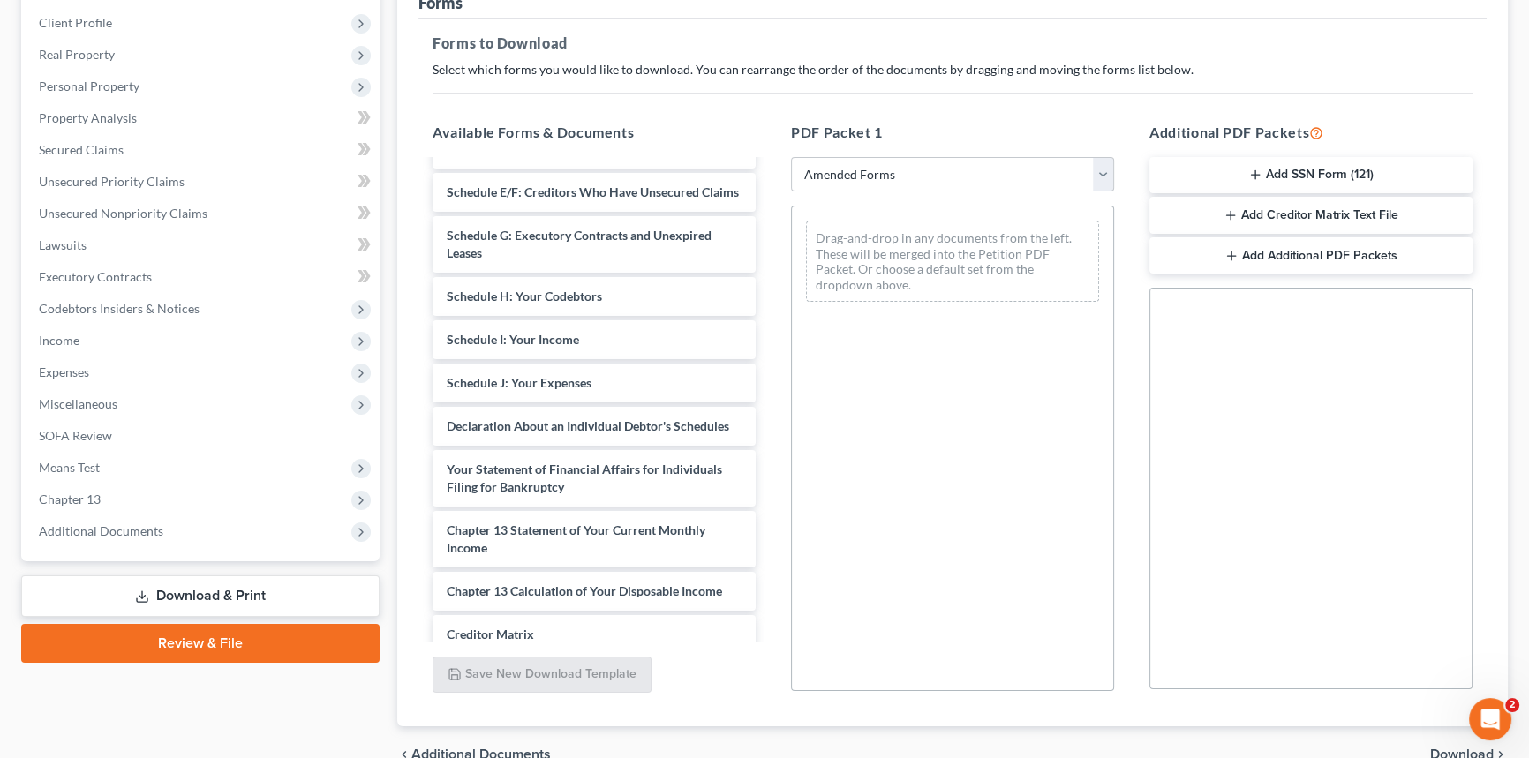
click at [770, 321] on div "Voluntary Petition for Individuals Filing for Bankruptcy Summary of Your Assets…" at bounding box center [593, 361] width 351 height 880
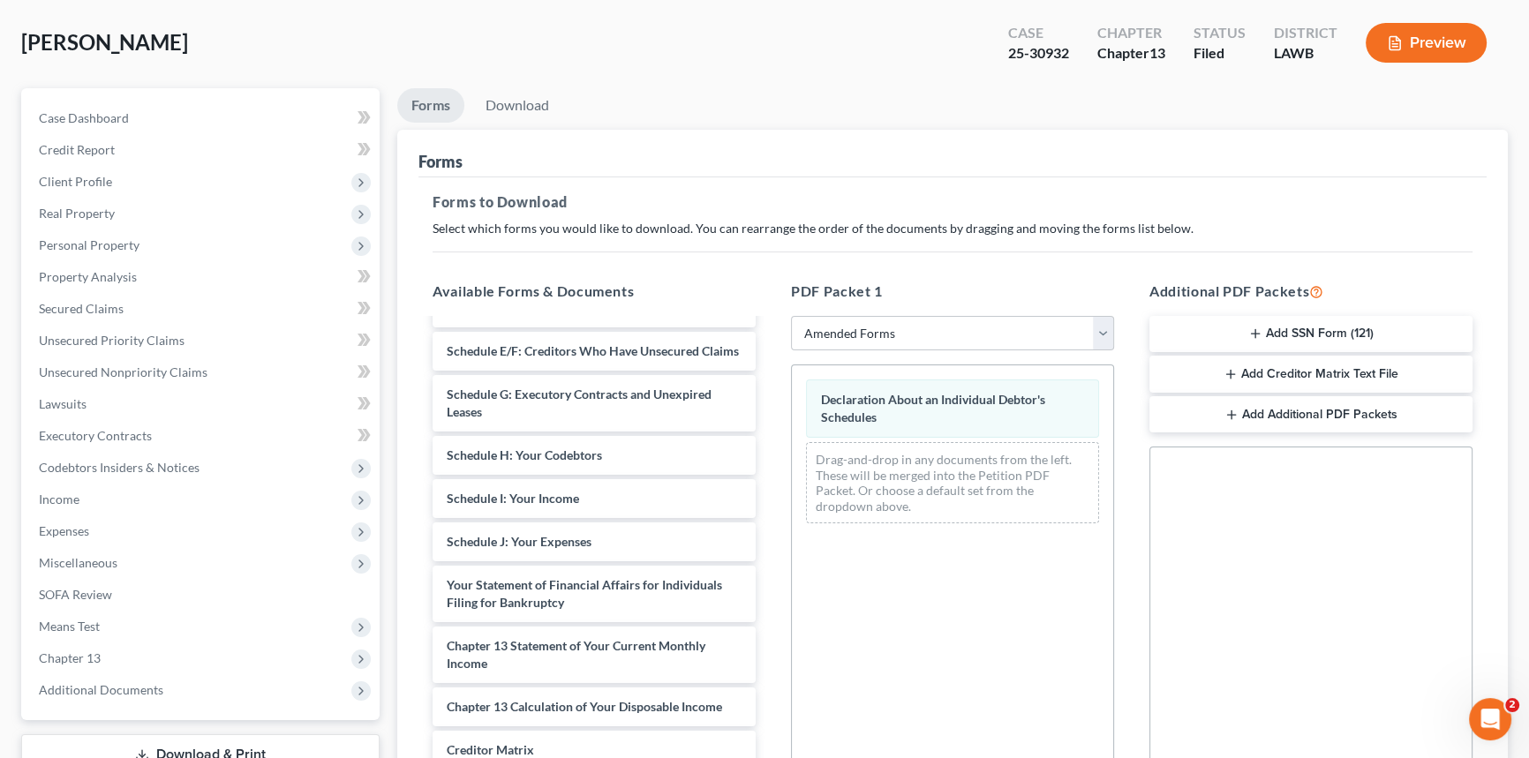
scroll to position [0, 0]
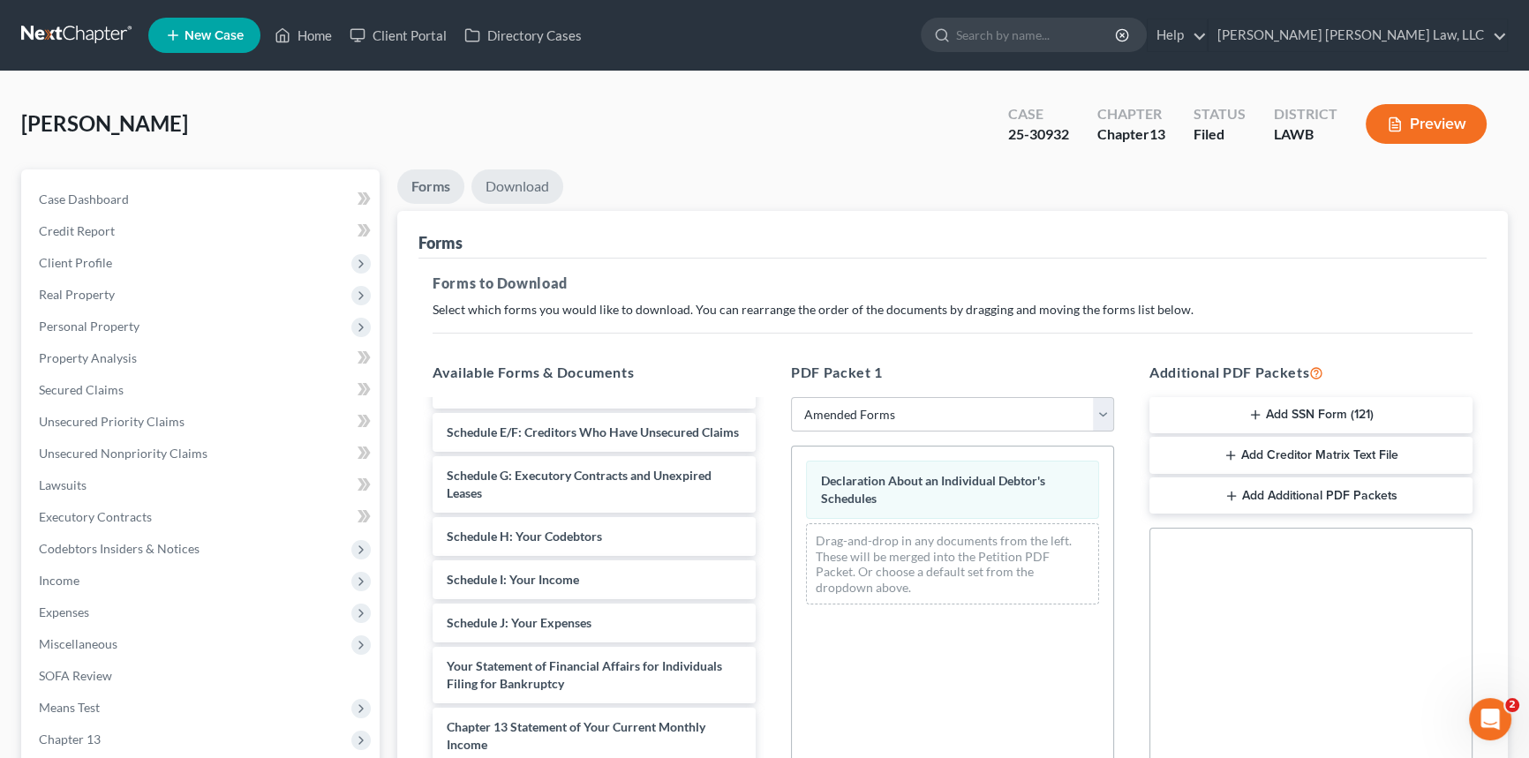
click at [515, 187] on link "Download" at bounding box center [517, 187] width 92 height 34
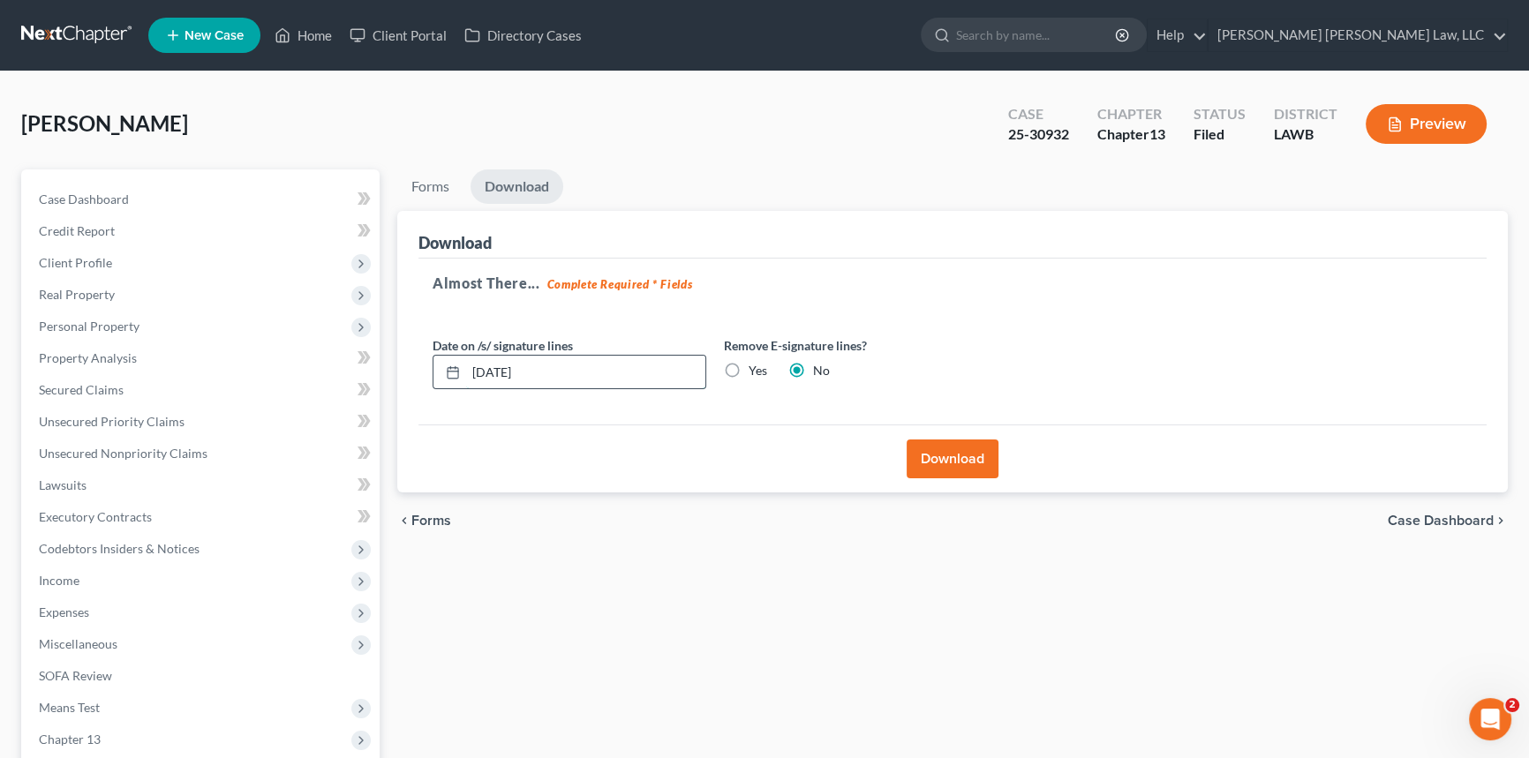
click at [562, 379] on input "[DATE]" at bounding box center [585, 373] width 239 height 34
click at [954, 459] on button "Download" at bounding box center [953, 459] width 92 height 39
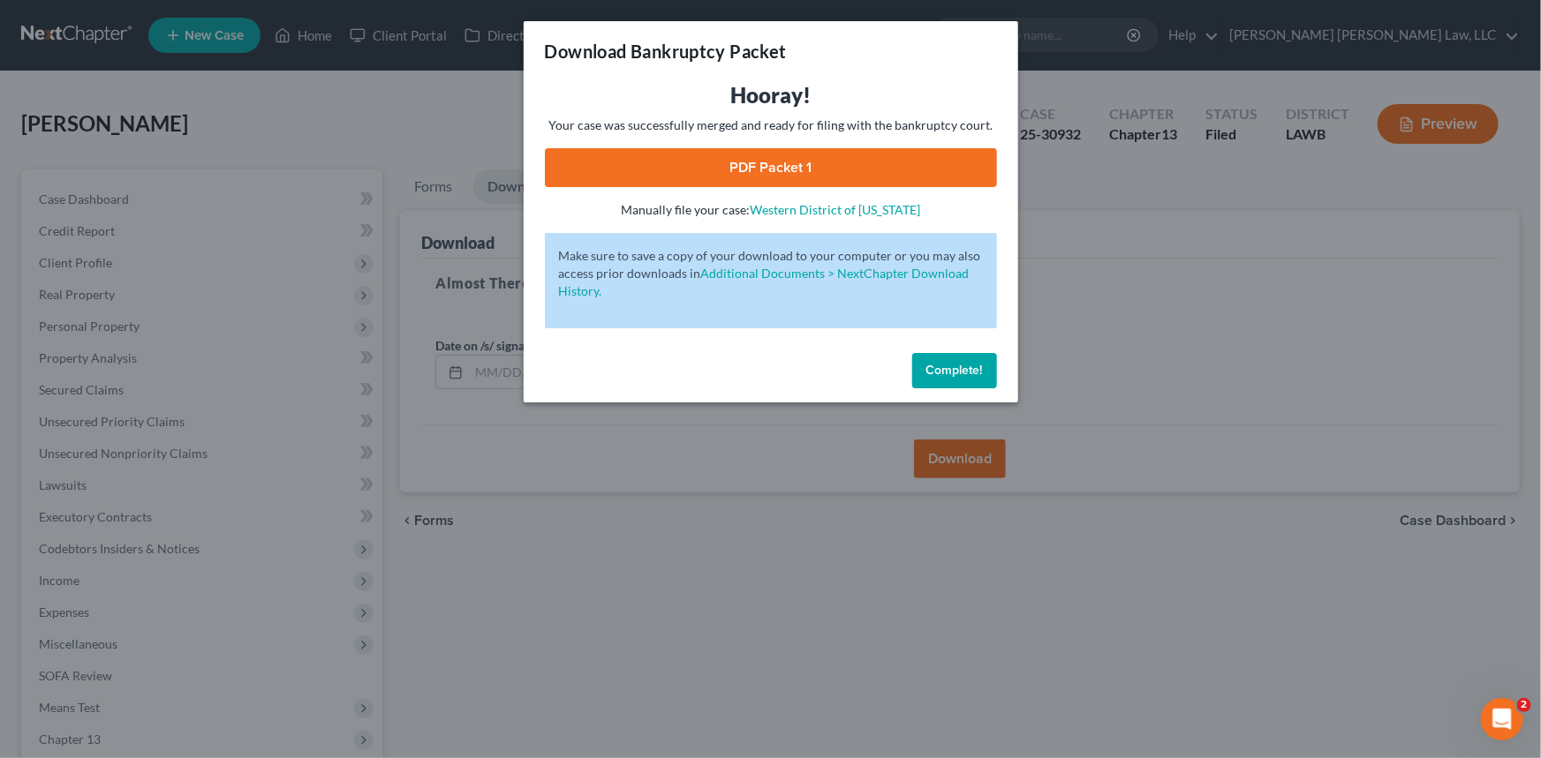
click at [904, 167] on link "PDF Packet 1" at bounding box center [771, 167] width 452 height 39
click at [978, 369] on span "Complete!" at bounding box center [954, 370] width 57 height 15
